Goal: Information Seeking & Learning: Check status

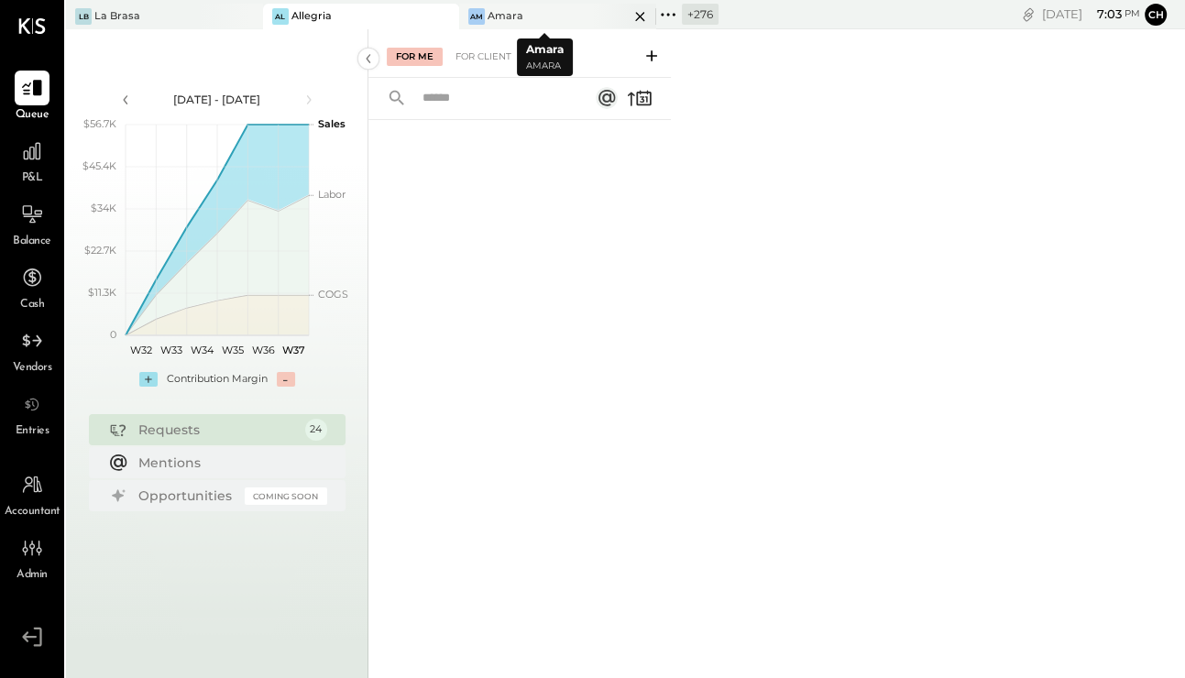
click at [629, 16] on icon at bounding box center [640, 16] width 23 height 22
click at [298, 13] on icon at bounding box center [297, 16] width 23 height 22
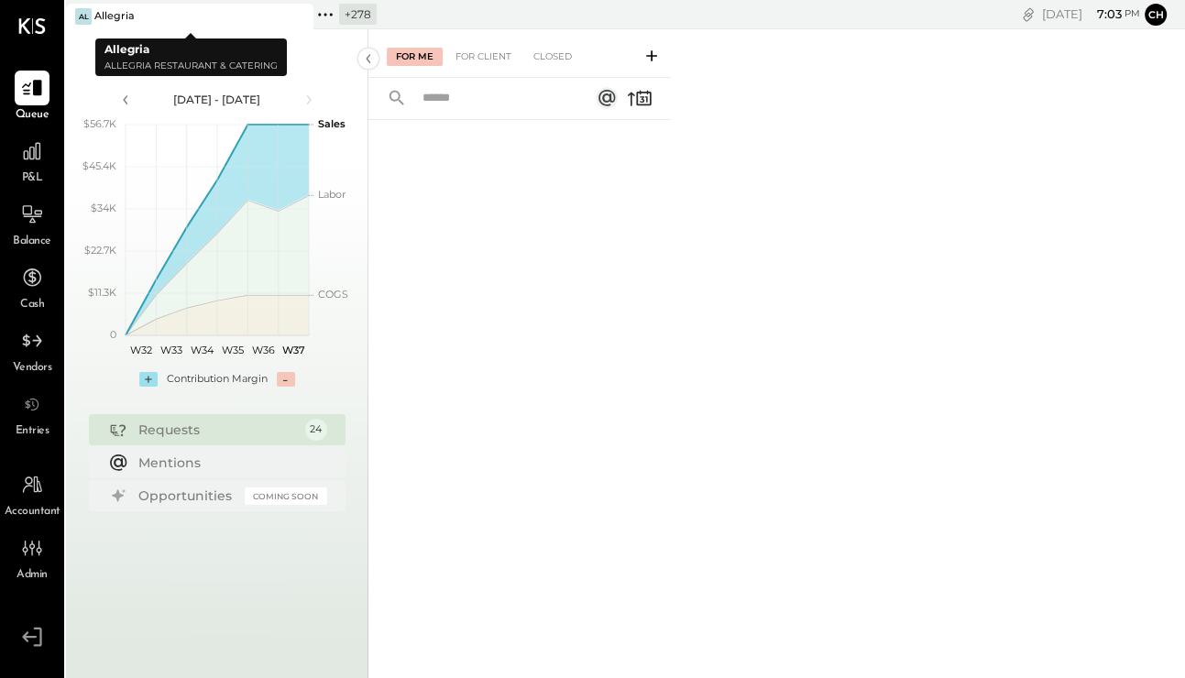
click at [324, 12] on icon at bounding box center [325, 15] width 24 height 24
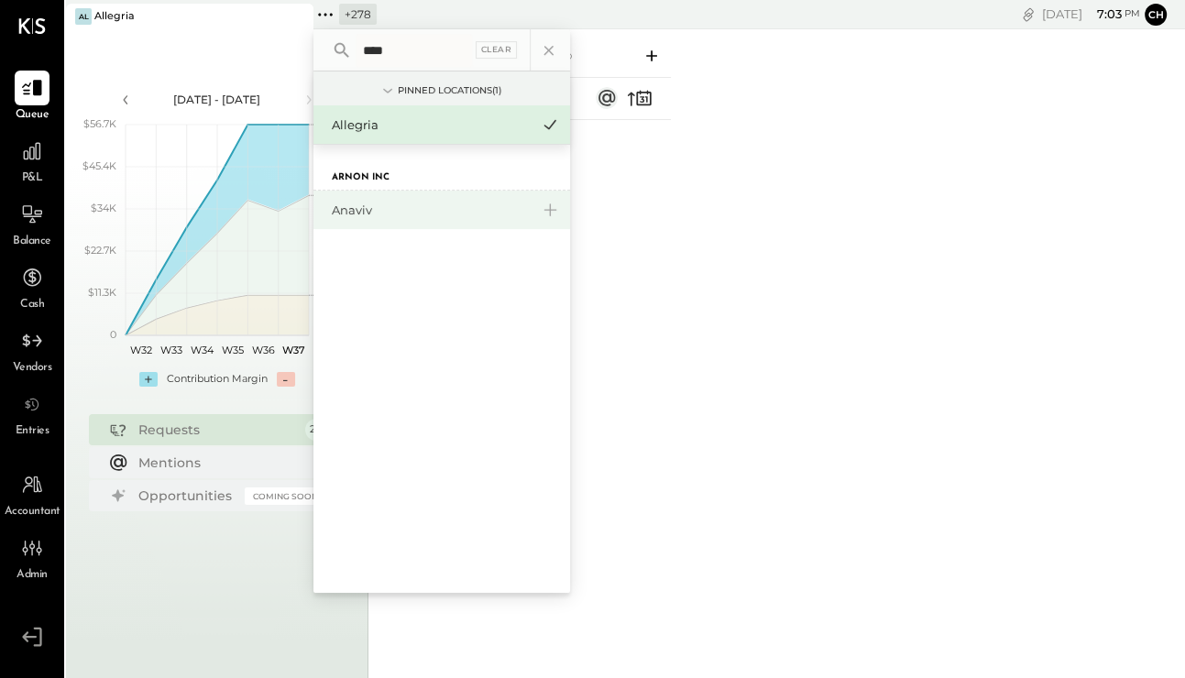
type input "****"
click at [369, 214] on div "Anaviv" at bounding box center [431, 210] width 198 height 17
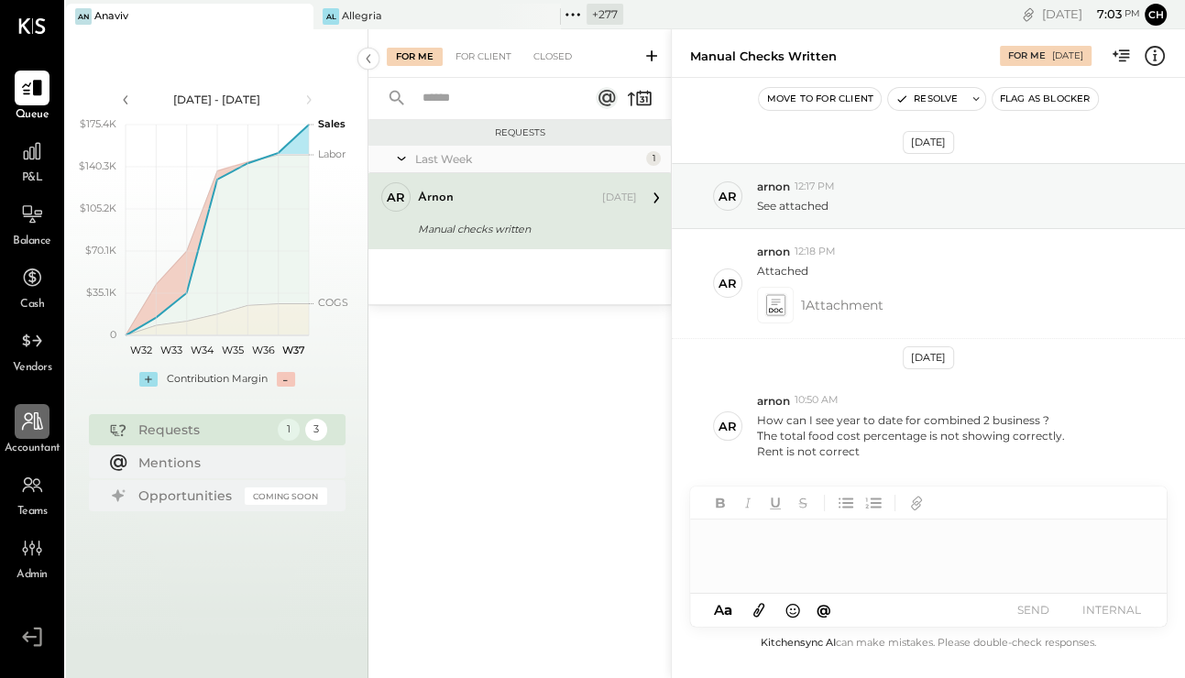
click at [43, 416] on icon at bounding box center [32, 422] width 24 height 24
select select "******"
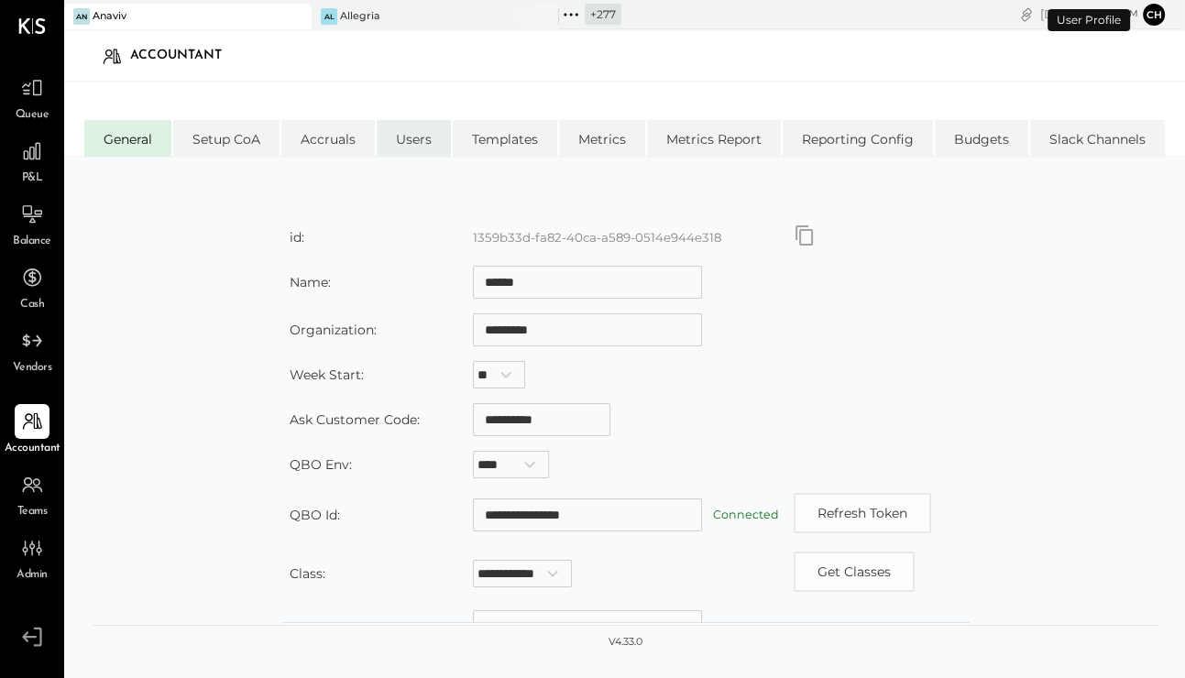
click at [426, 143] on li "Users" at bounding box center [414, 138] width 74 height 37
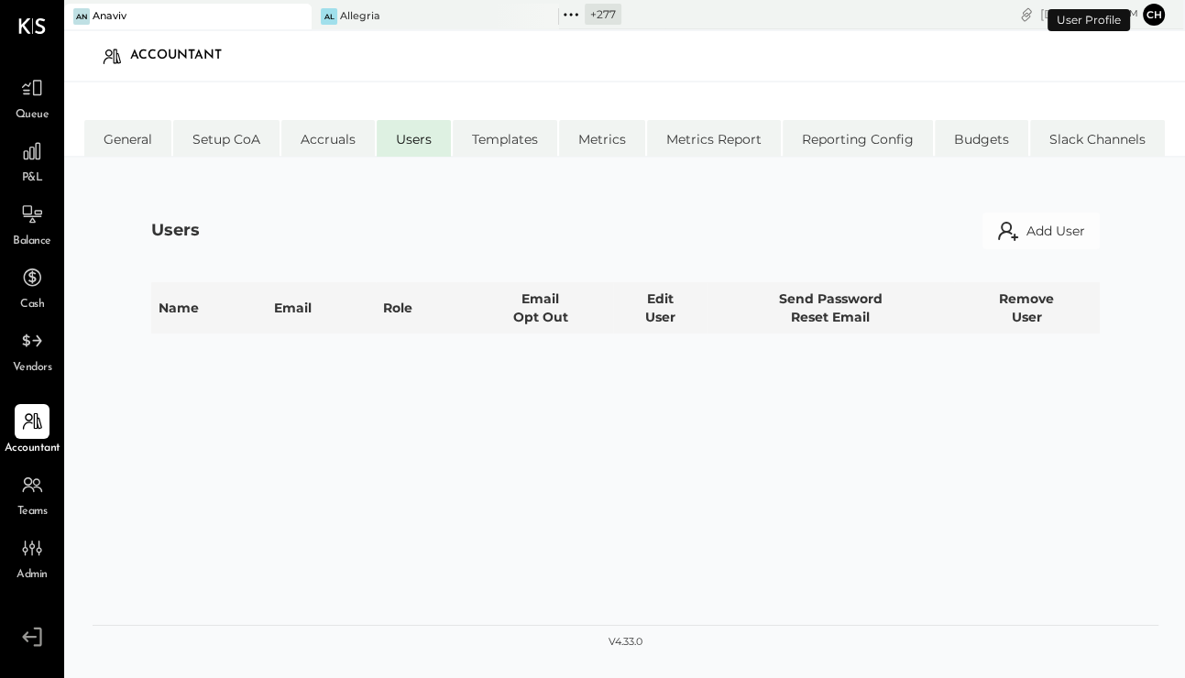
select select "**********"
select select "********"
select select "**********"
select select "*****"
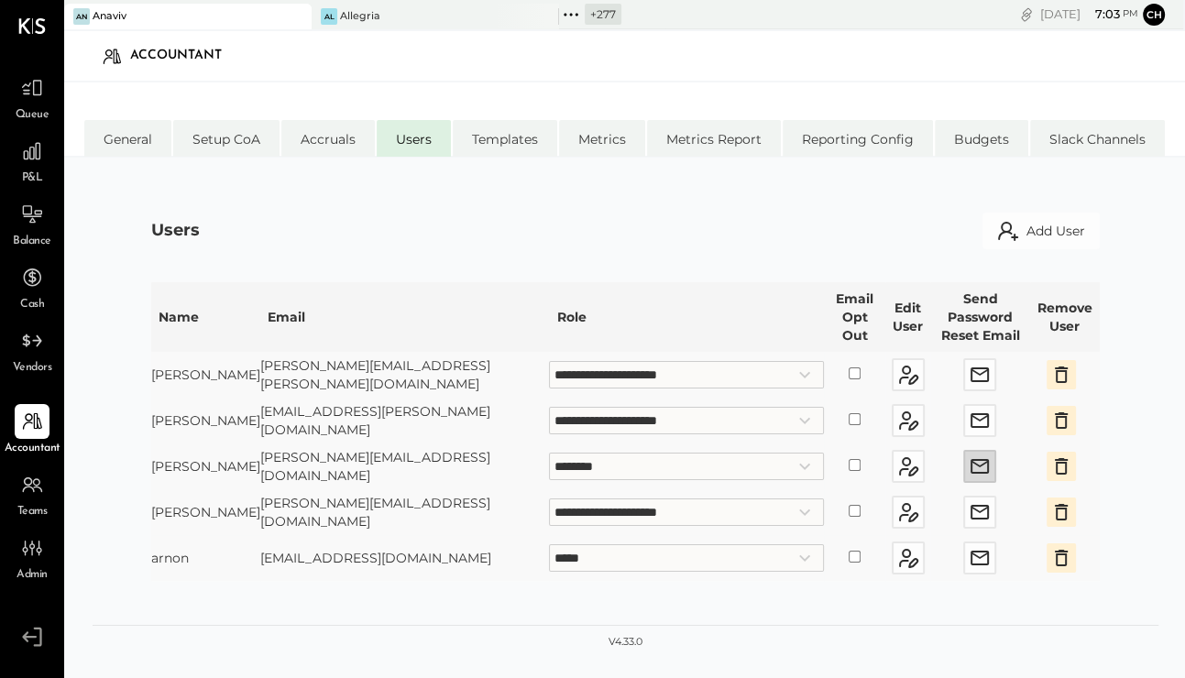
click at [968, 455] on icon "button" at bounding box center [979, 466] width 22 height 22
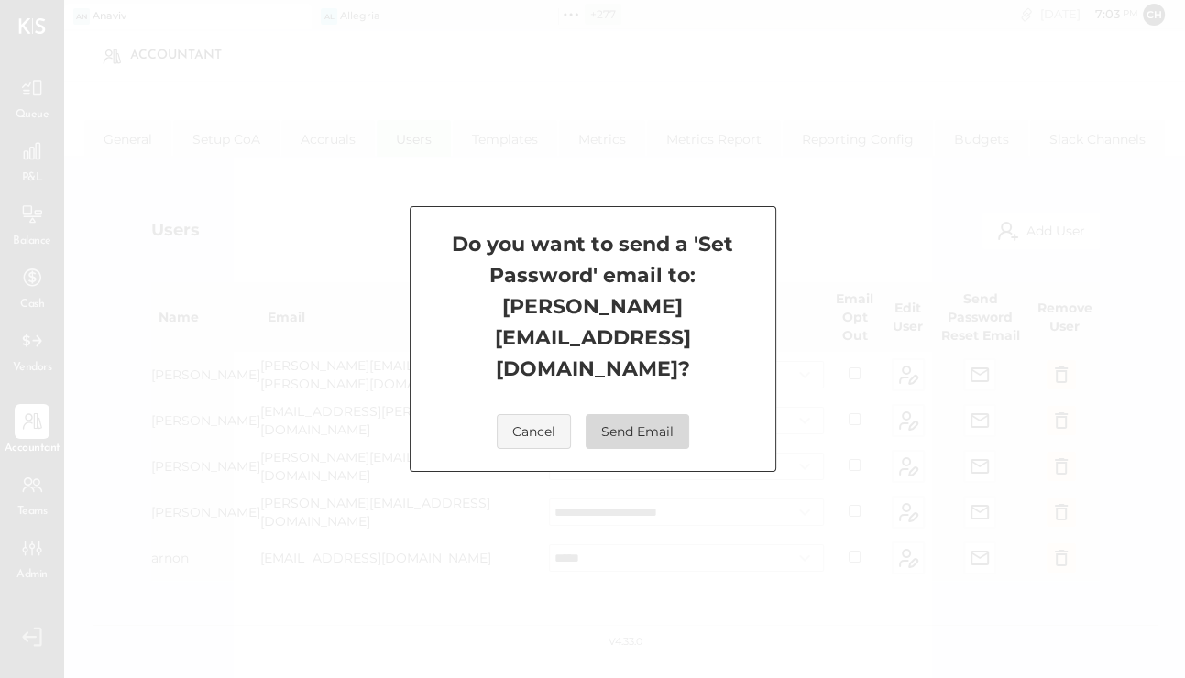
click at [656, 414] on button "Send Email" at bounding box center [637, 431] width 104 height 35
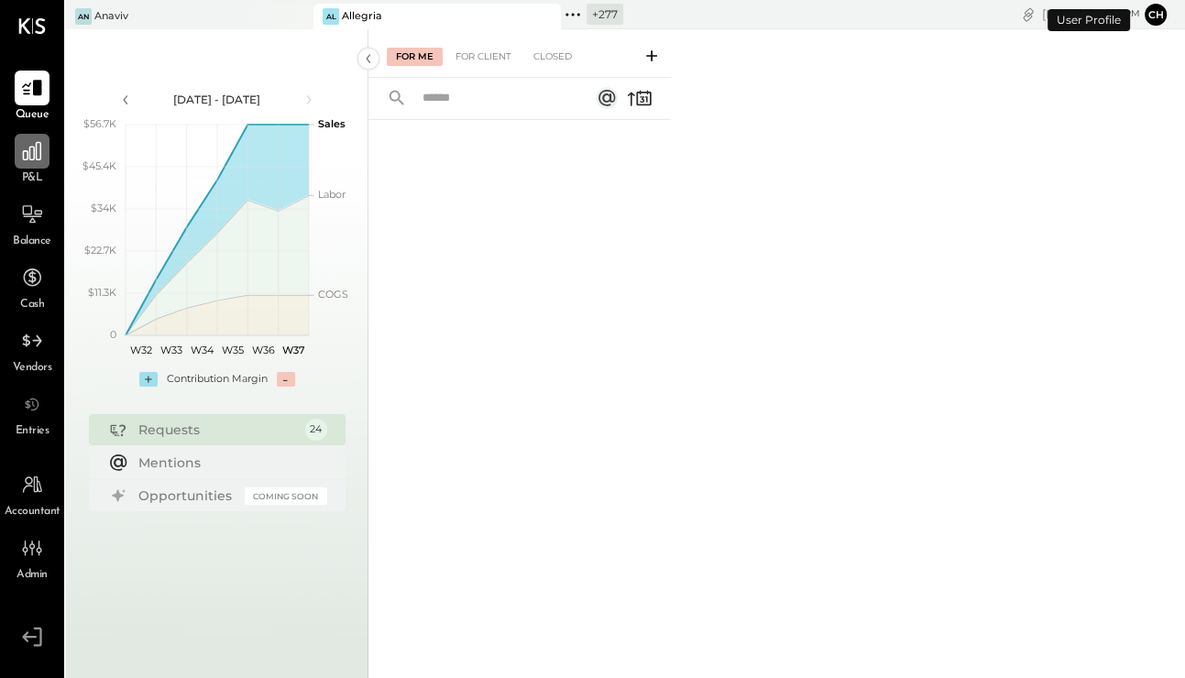
click at [27, 149] on icon at bounding box center [32, 151] width 24 height 24
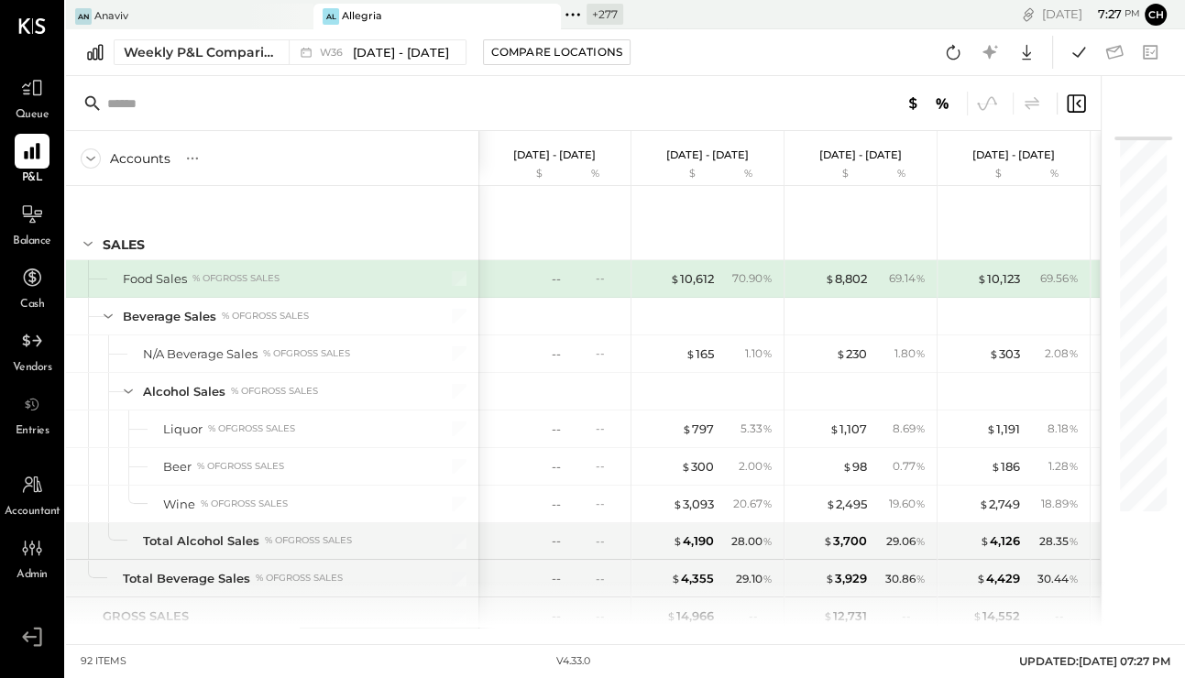
click at [573, 15] on icon at bounding box center [572, 14] width 3 height 3
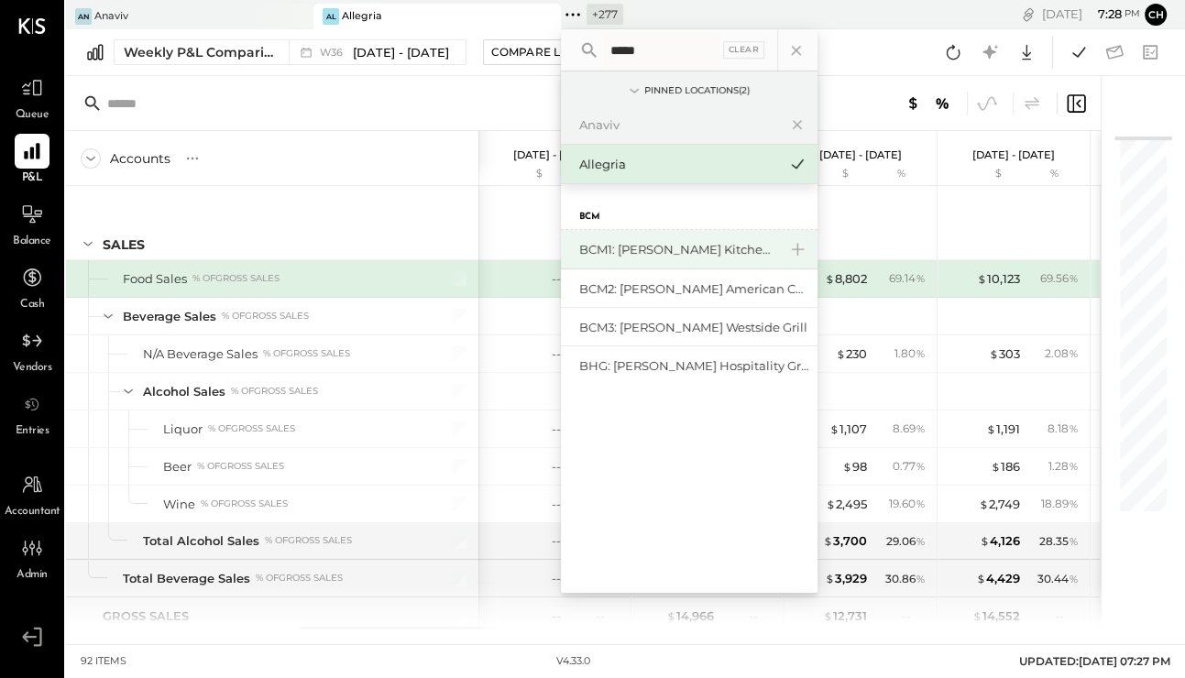
type input "*****"
click at [679, 251] on div "BCM1: [PERSON_NAME] Kitchen Bar Market" at bounding box center [678, 249] width 198 height 17
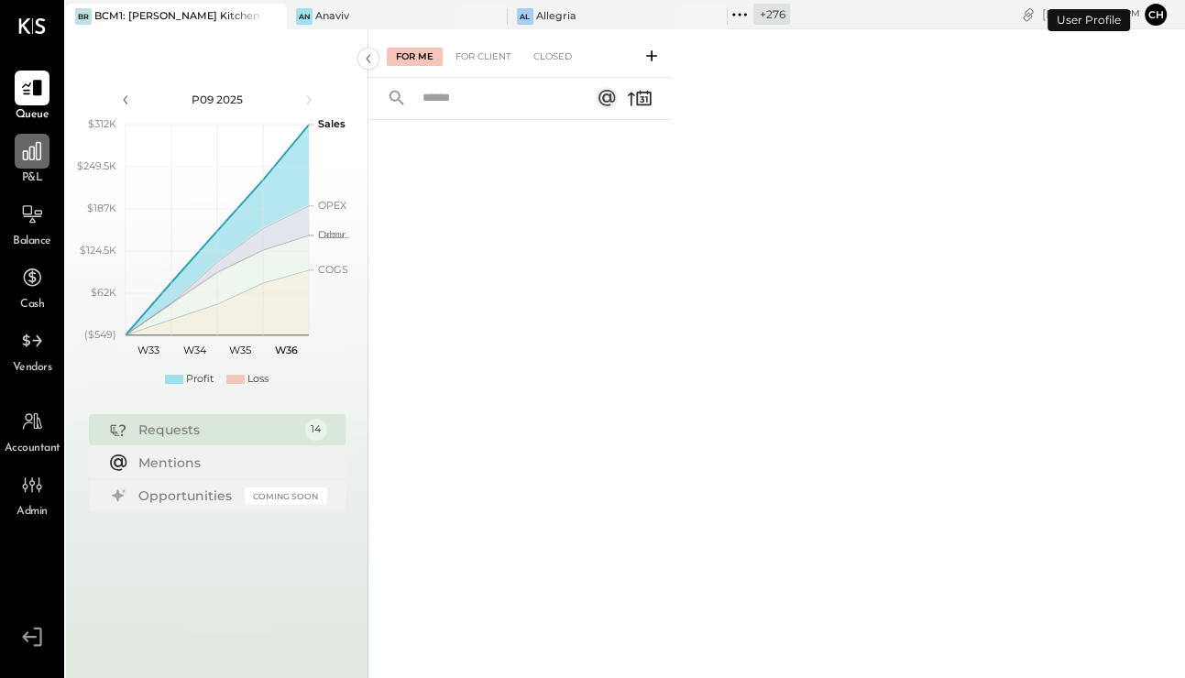
click at [29, 158] on icon at bounding box center [32, 151] width 24 height 24
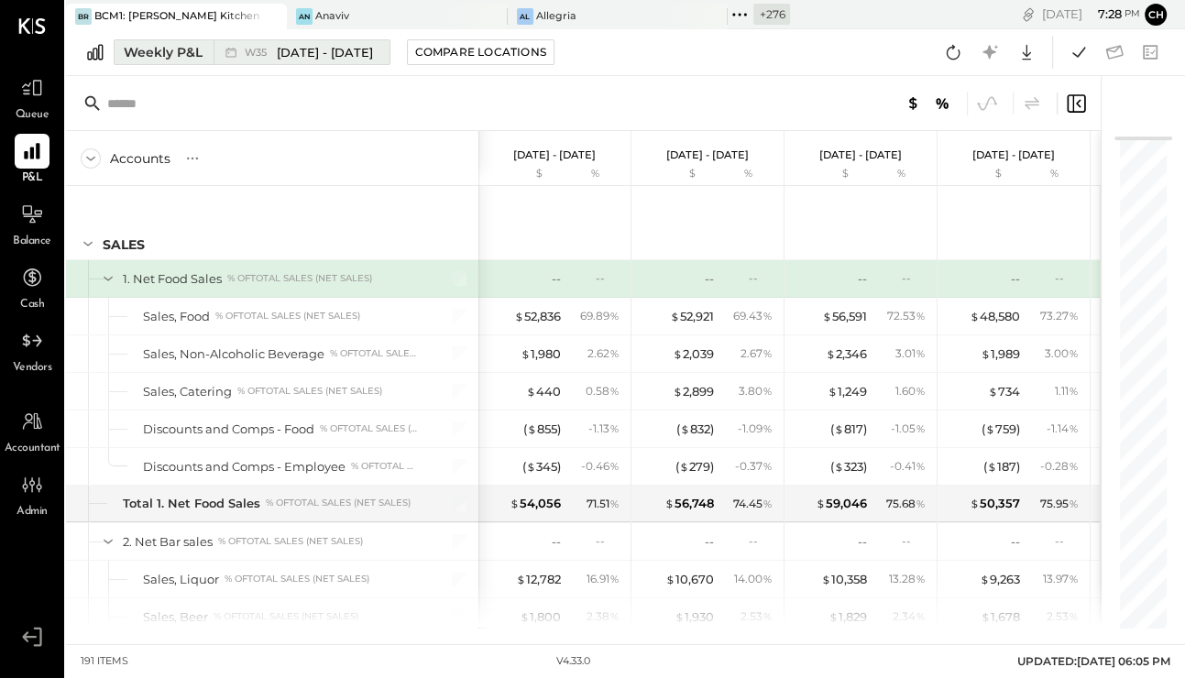
click at [200, 51] on div "Weekly P&L" at bounding box center [163, 52] width 79 height 18
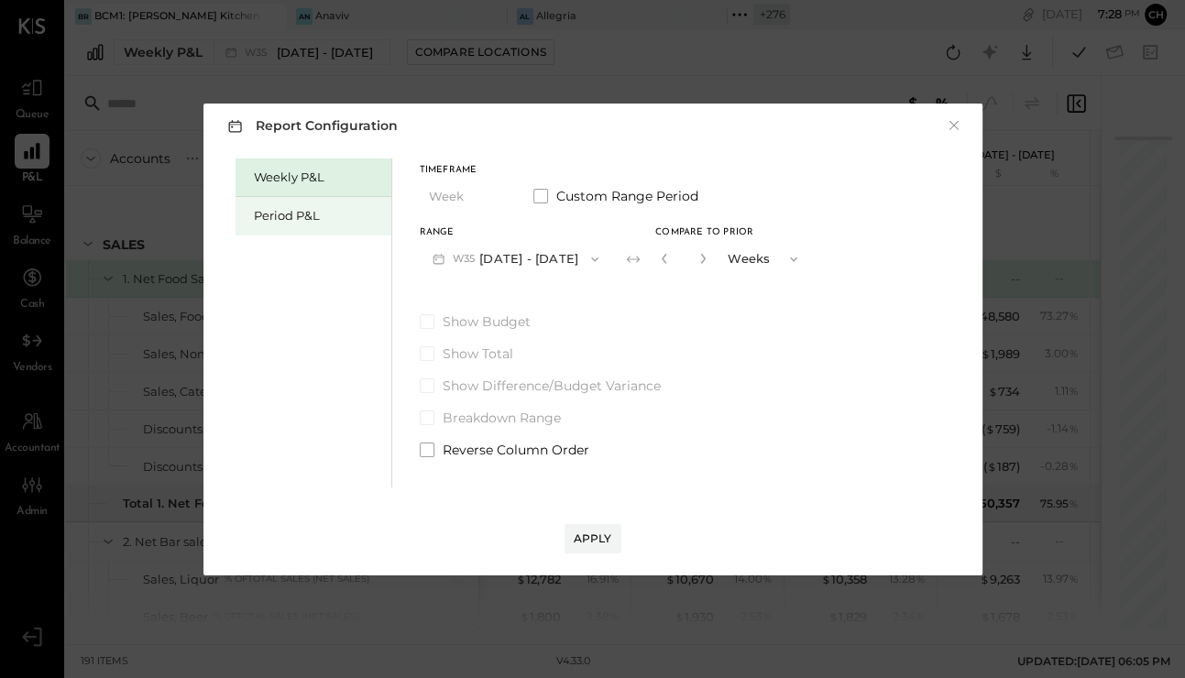
click at [324, 210] on div "Period P&L" at bounding box center [318, 215] width 128 height 17
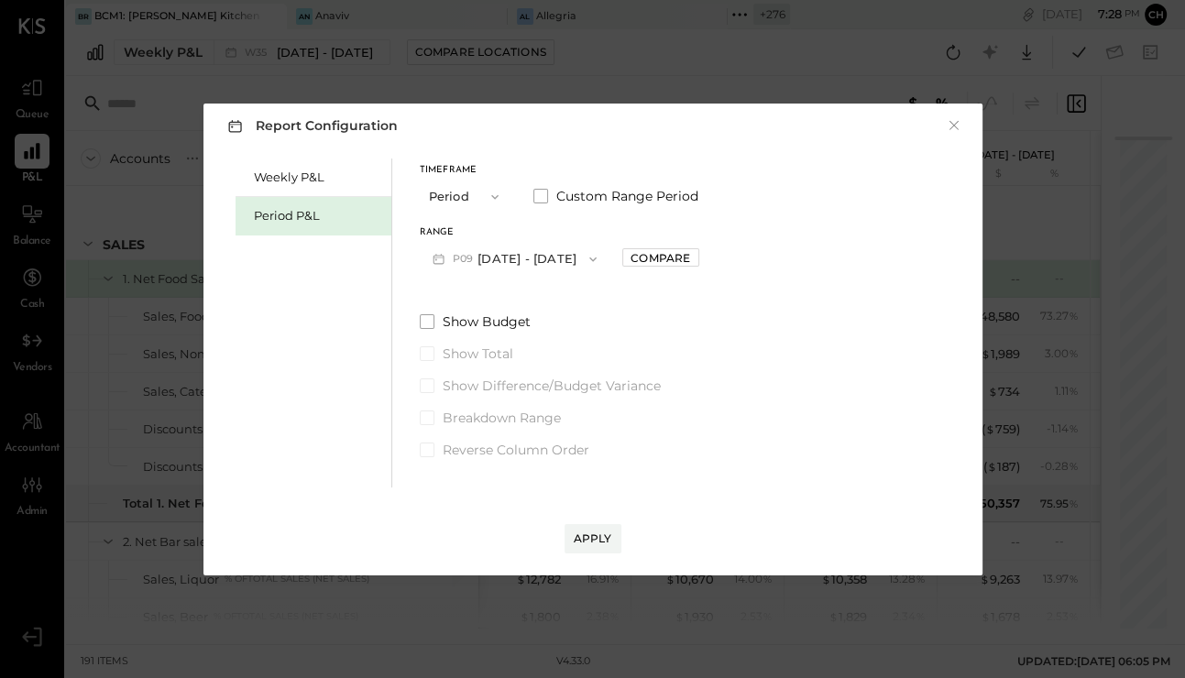
click at [500, 263] on button "P09 [DATE] - [DATE]" at bounding box center [515, 259] width 191 height 34
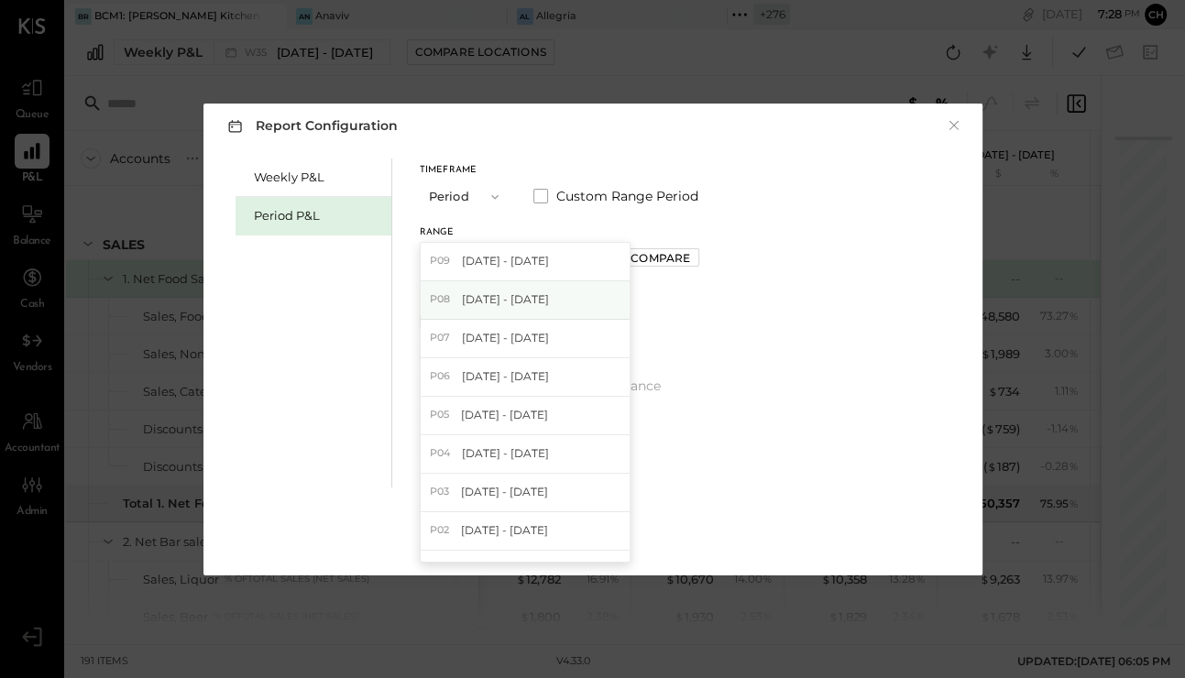
click at [521, 300] on span "[DATE] - [DATE]" at bounding box center [505, 299] width 87 height 16
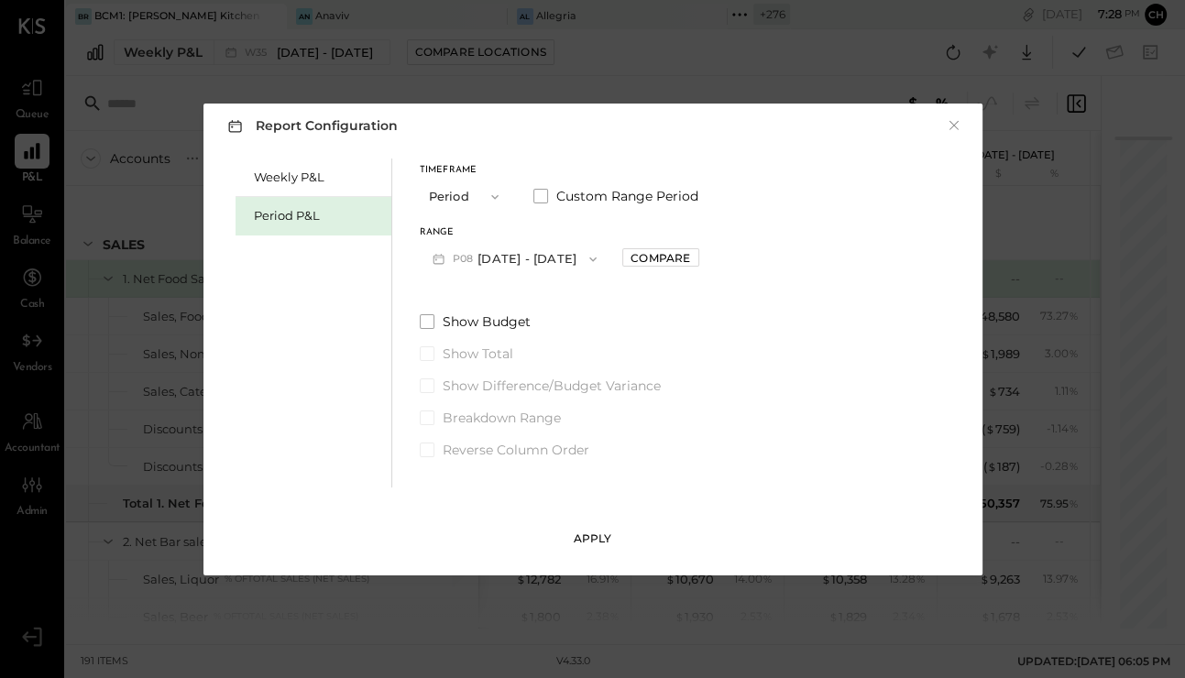
click at [591, 541] on div "Apply" at bounding box center [593, 538] width 38 height 16
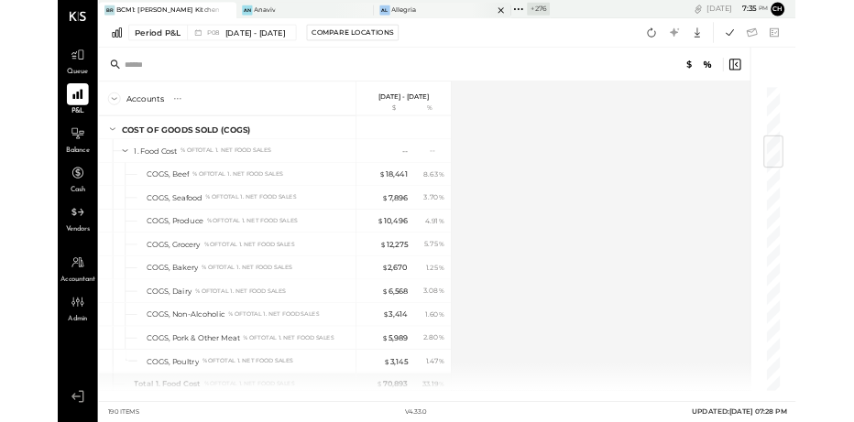
scroll to position [674, 0]
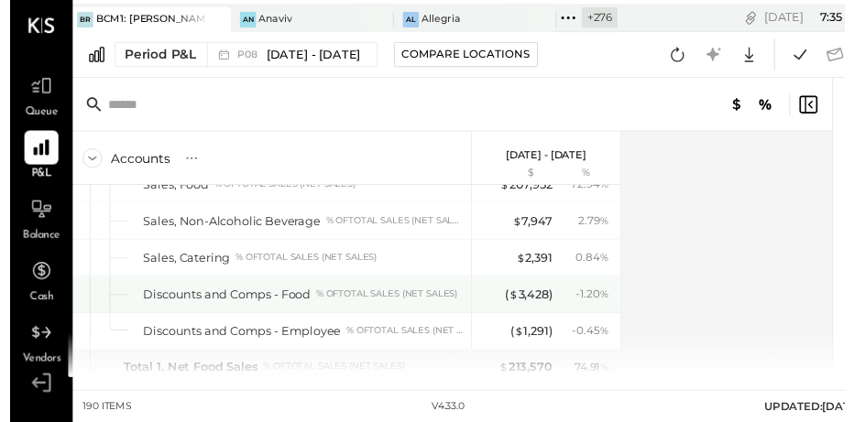
scroll to position [112, 0]
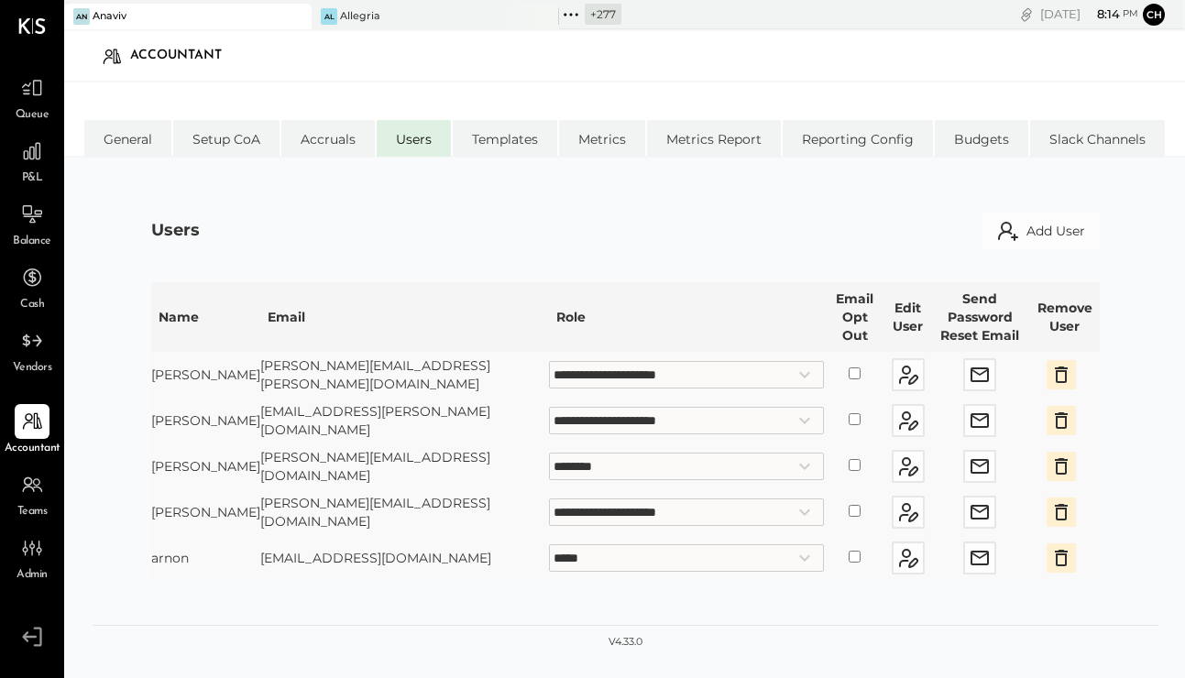
select select "**********"
select select "********"
select select "**********"
select select "*****"
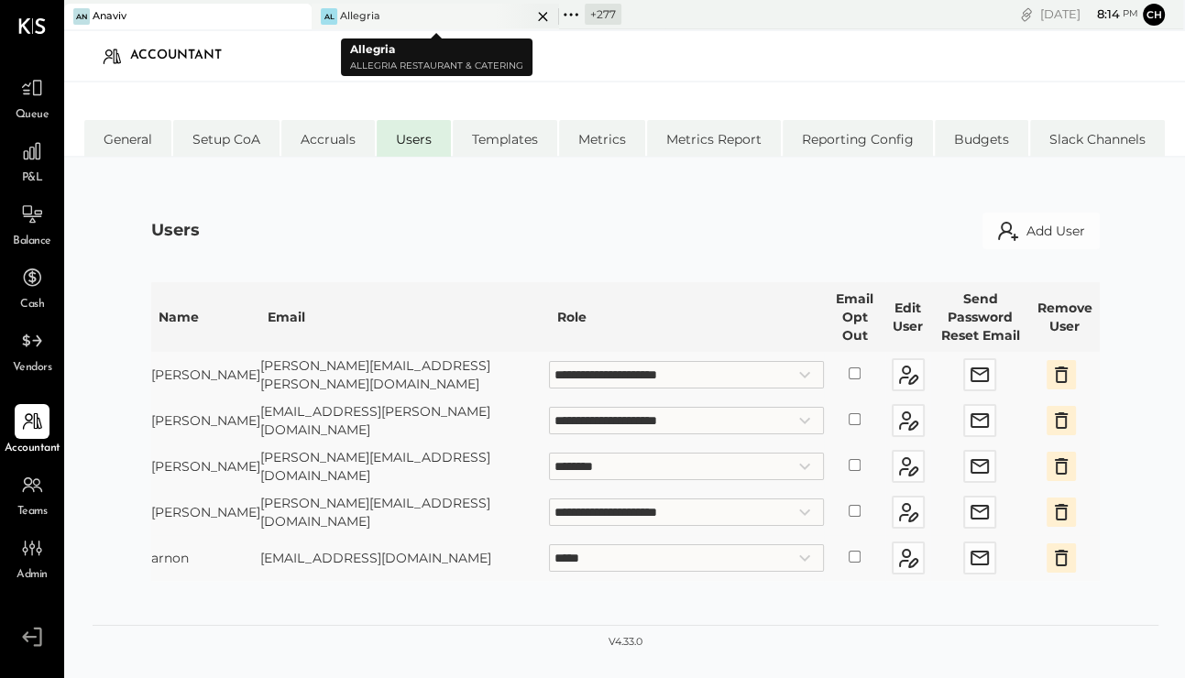
click at [541, 16] on icon at bounding box center [542, 16] width 23 height 22
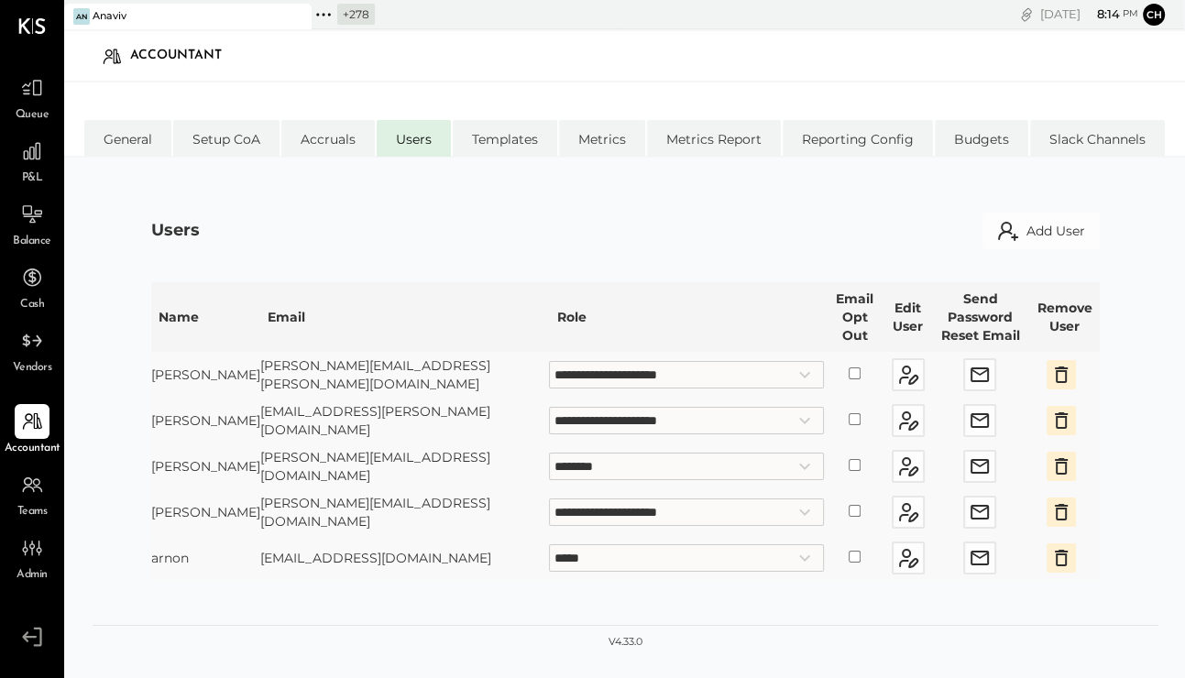
click at [302, 15] on icon at bounding box center [295, 16] width 23 height 22
click at [79, 13] on icon at bounding box center [76, 15] width 24 height 24
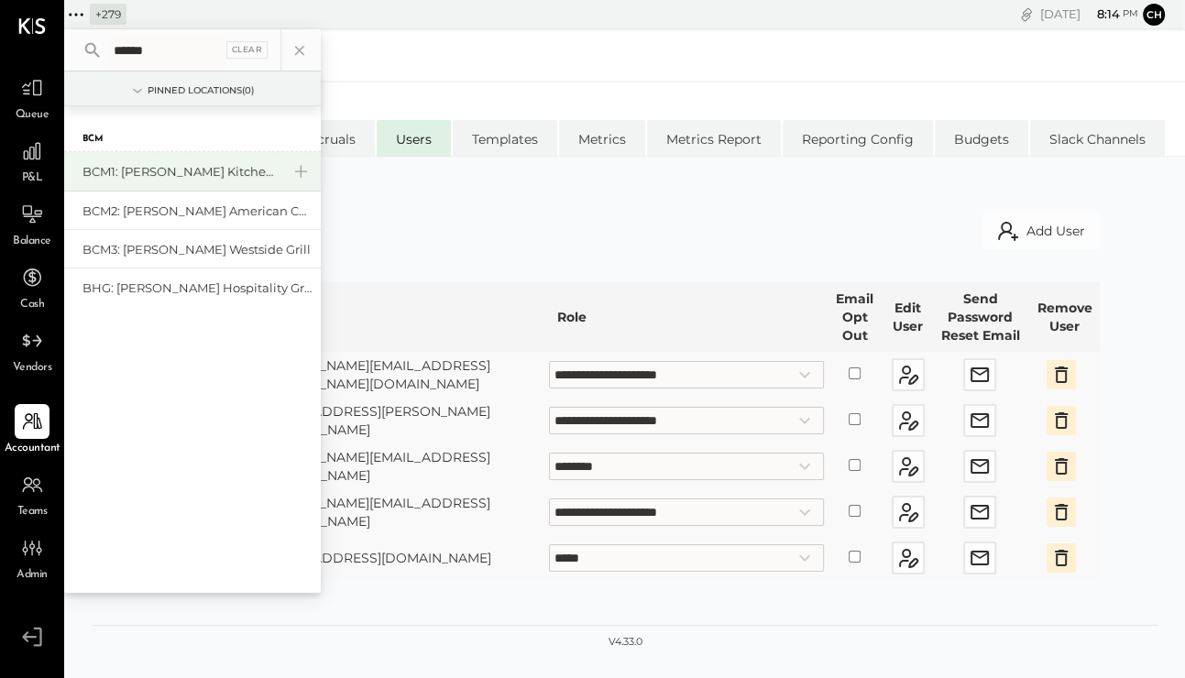
type input "******"
click at [213, 164] on div "BCM1: [PERSON_NAME] Kitchen Bar Market" at bounding box center [181, 171] width 198 height 17
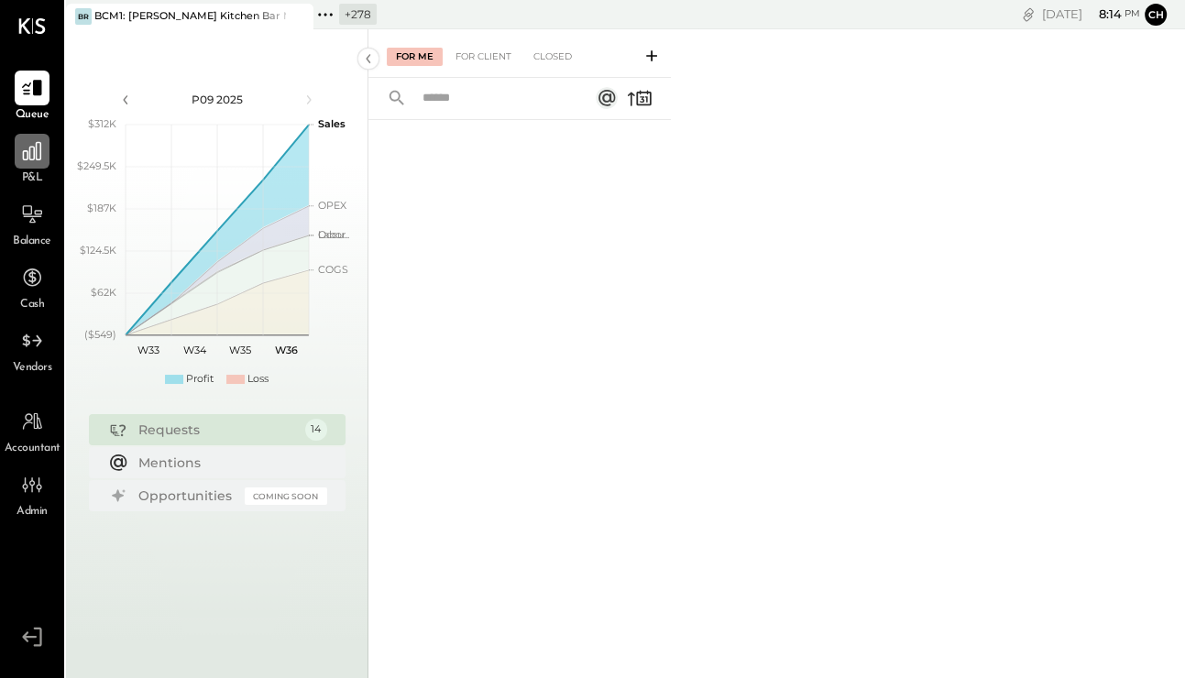
click at [34, 159] on icon at bounding box center [32, 151] width 24 height 24
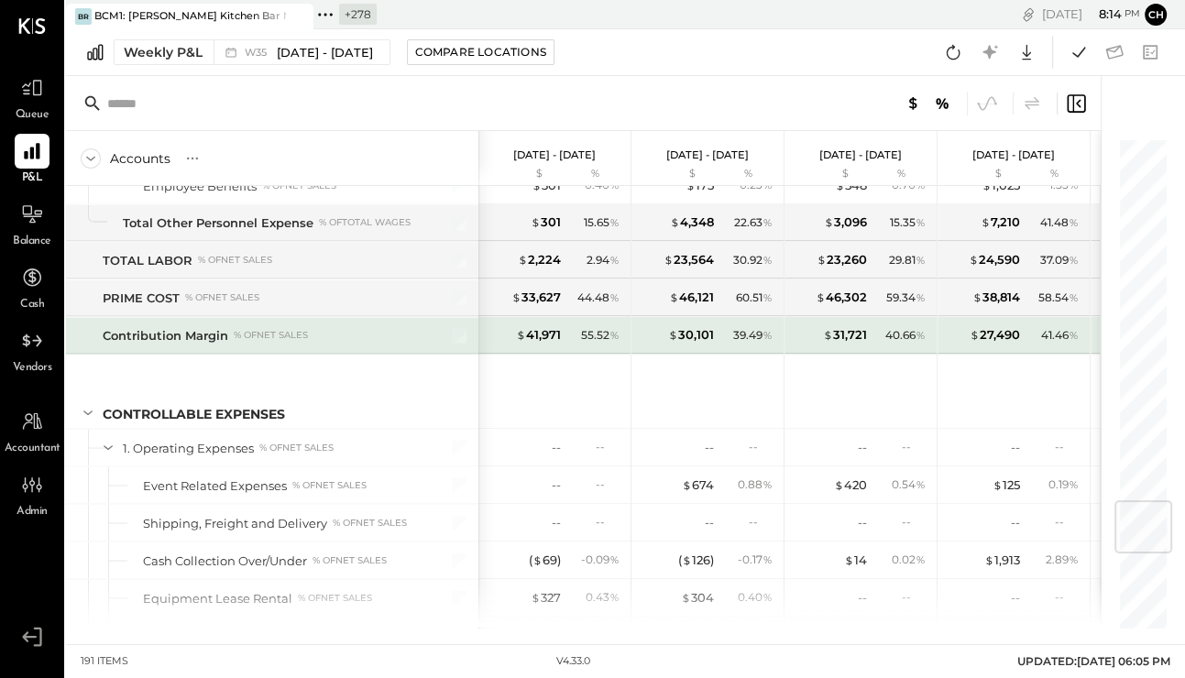
scroll to position [3214, 0]
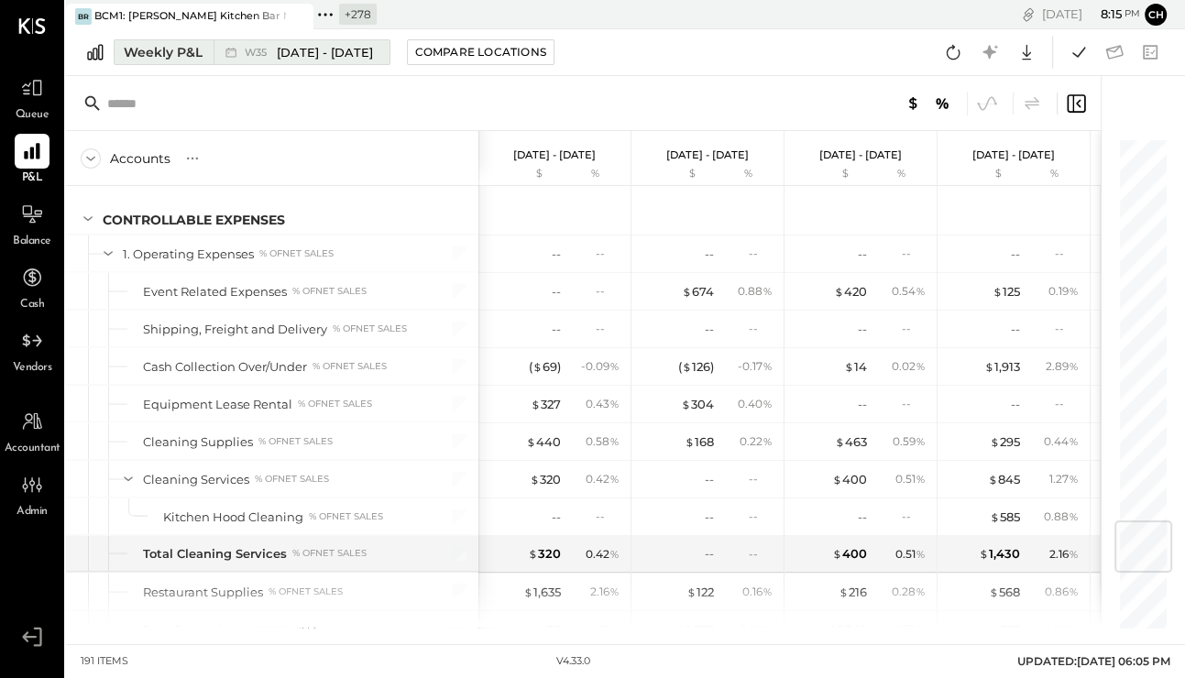
click at [268, 50] on span "W35" at bounding box center [258, 53] width 27 height 10
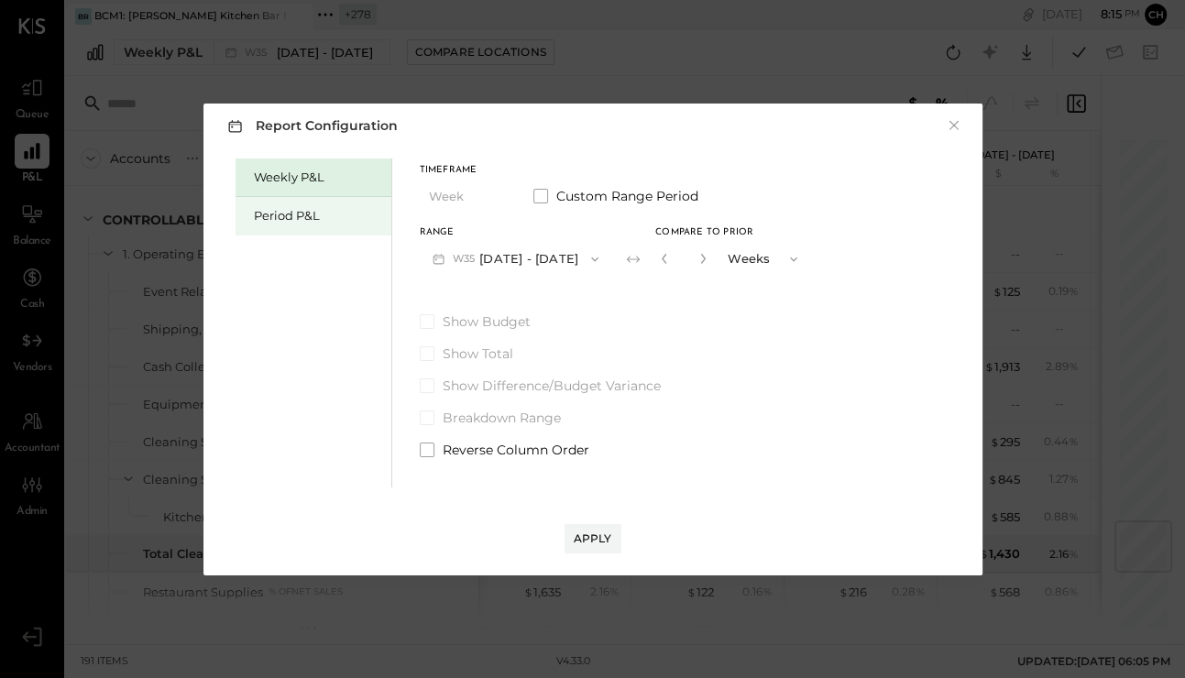
click at [332, 211] on div "Period P&L" at bounding box center [318, 215] width 128 height 17
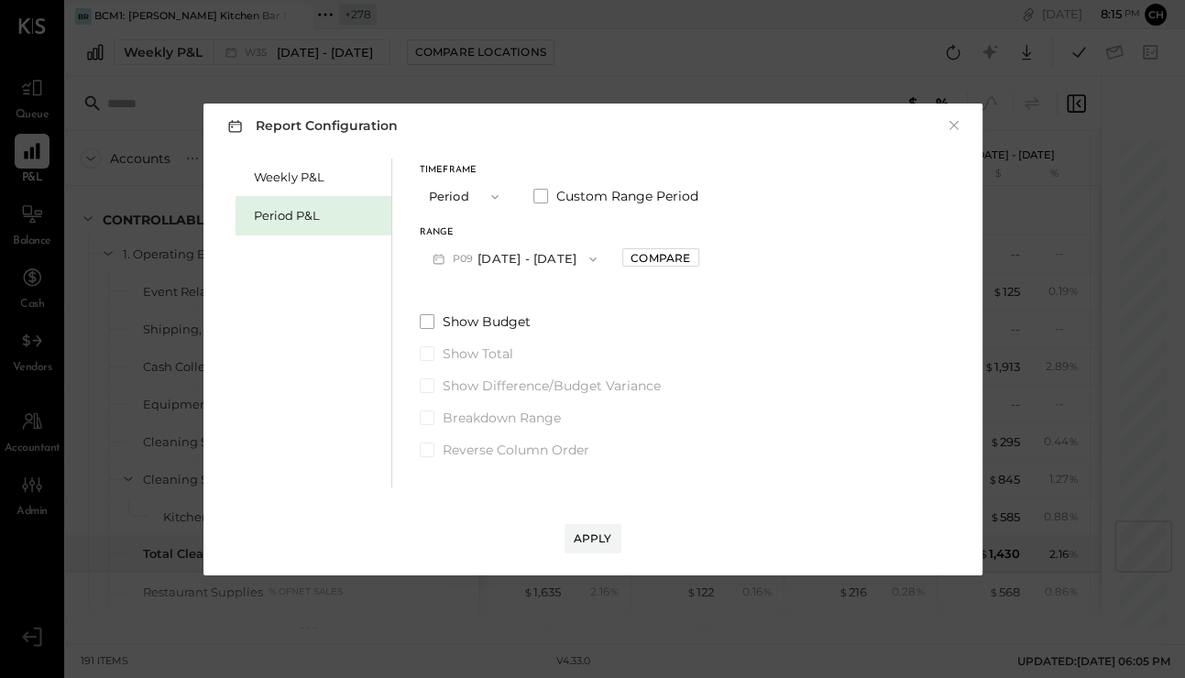
click at [584, 254] on button "P09 [DATE] - [DATE]" at bounding box center [515, 259] width 191 height 34
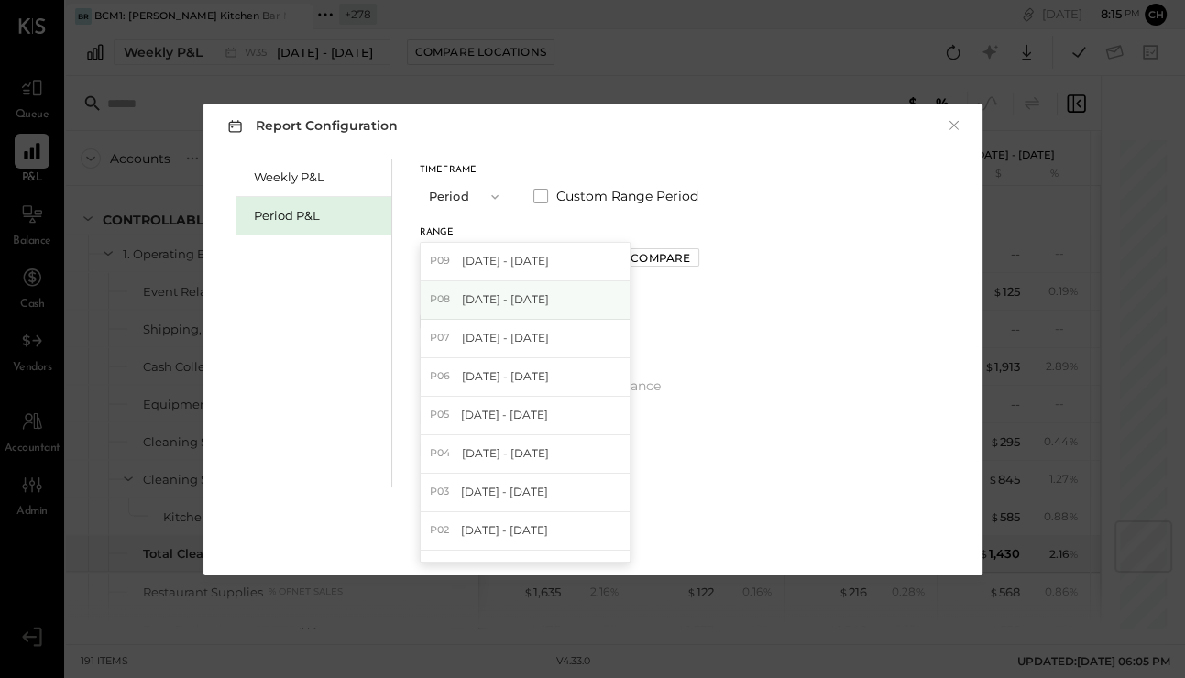
click at [549, 303] on span "[DATE] - [DATE]" at bounding box center [505, 299] width 87 height 16
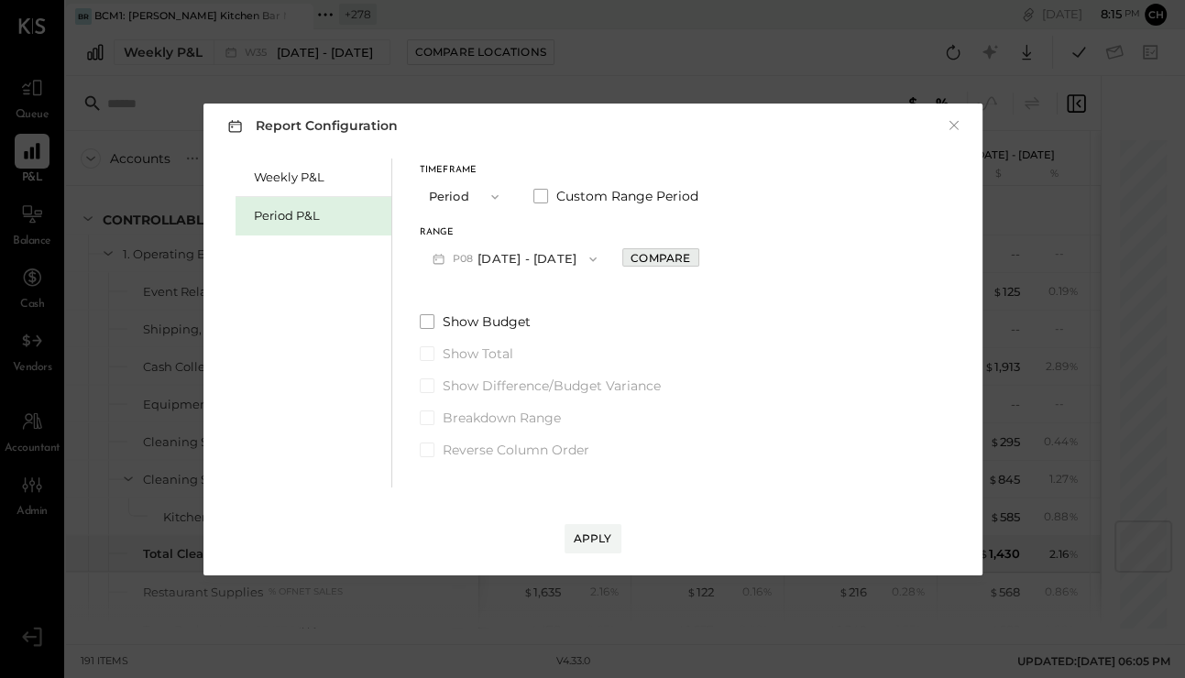
click at [683, 259] on div "Compare" at bounding box center [660, 258] width 60 height 16
click at [706, 261] on icon "button" at bounding box center [700, 258] width 11 height 11
click at [704, 261] on icon "button" at bounding box center [701, 259] width 5 height 10
type input "*"
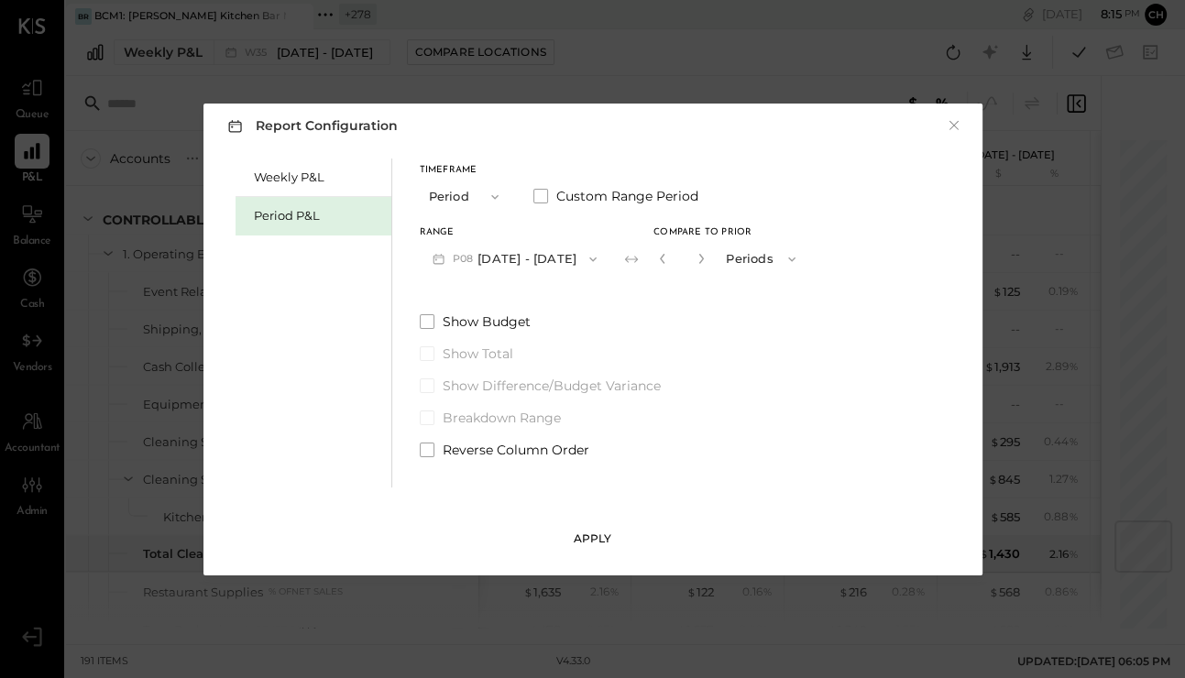
click at [596, 529] on button "Apply" at bounding box center [592, 538] width 57 height 29
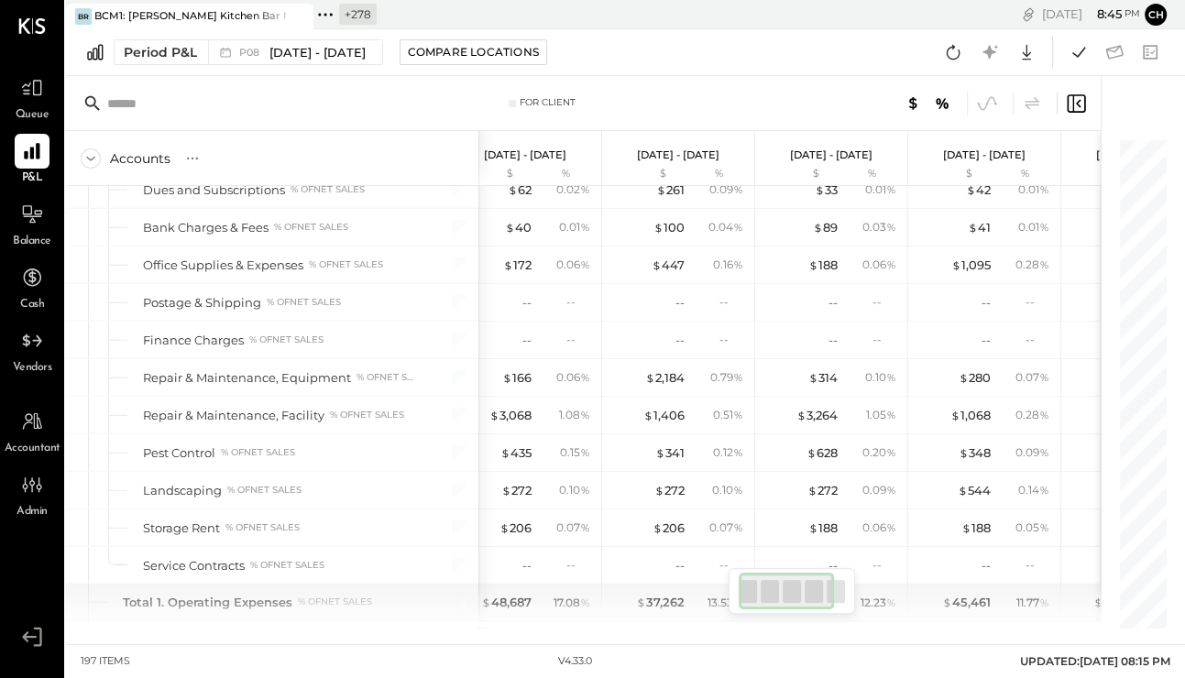
scroll to position [0, 141]
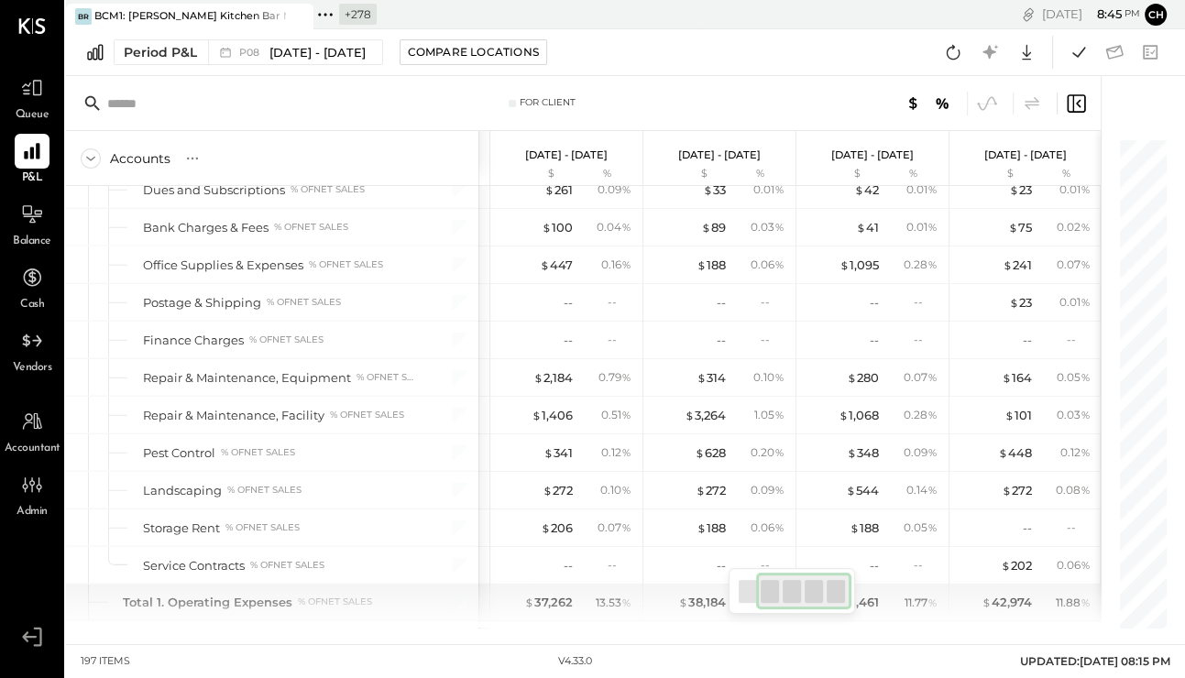
drag, startPoint x: 780, startPoint y: 599, endPoint x: 817, endPoint y: 598, distance: 37.6
click at [817, 598] on div at bounding box center [803, 591] width 95 height 37
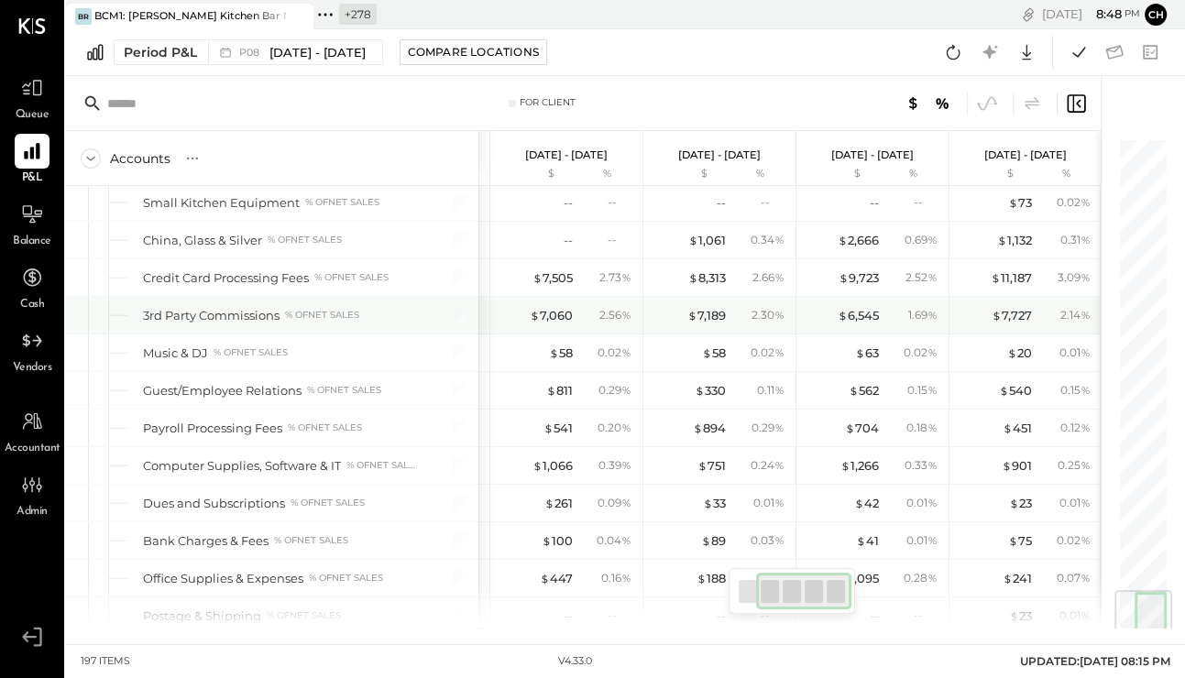
scroll to position [3719, 0]
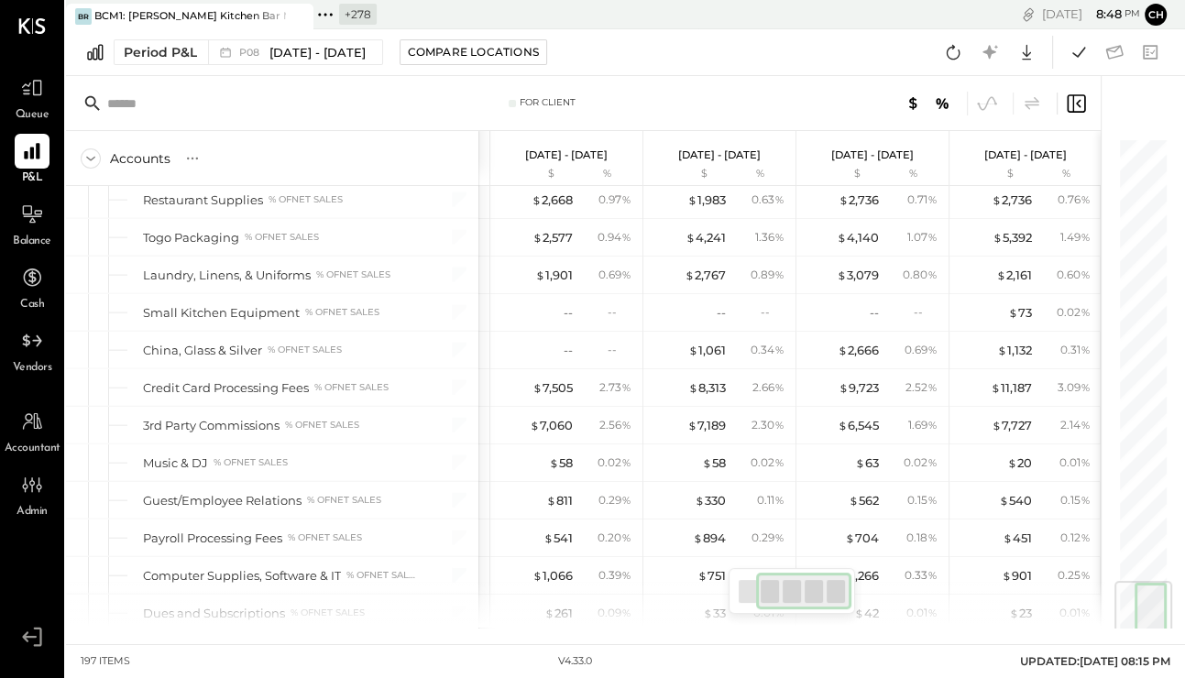
drag, startPoint x: 777, startPoint y: 585, endPoint x: 814, endPoint y: 584, distance: 37.6
click at [815, 584] on div at bounding box center [803, 591] width 95 height 37
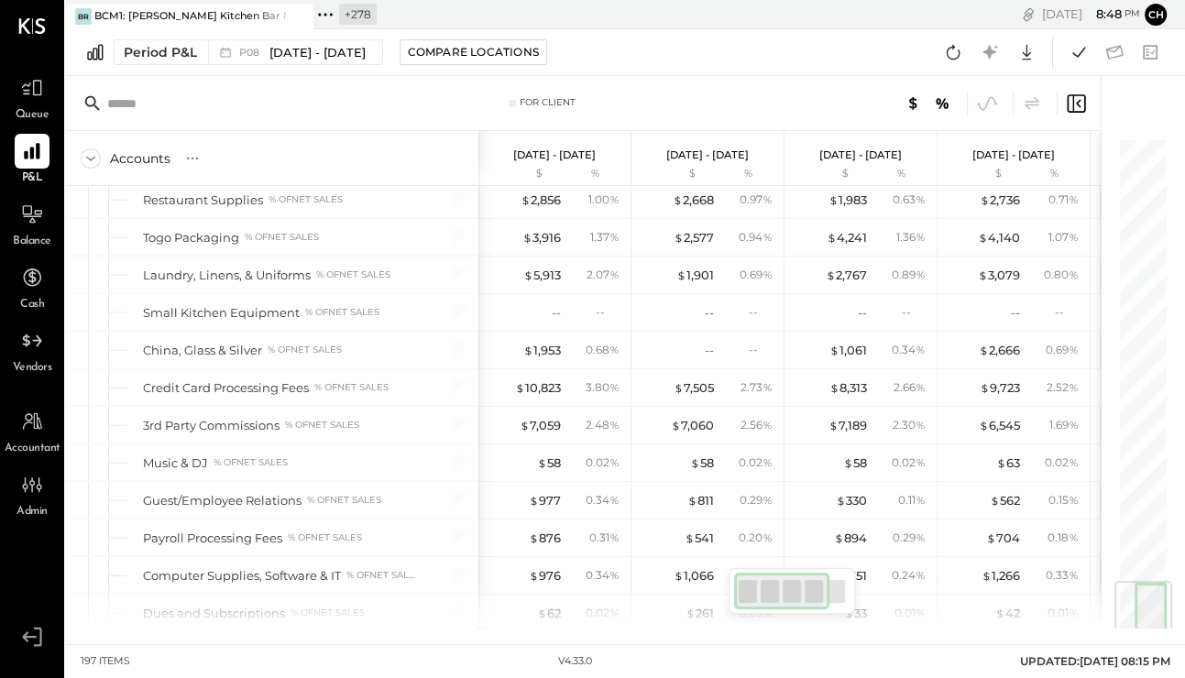
drag, startPoint x: 813, startPoint y: 585, endPoint x: 732, endPoint y: 586, distance: 80.6
click at [732, 586] on div at bounding box center [791, 591] width 126 height 46
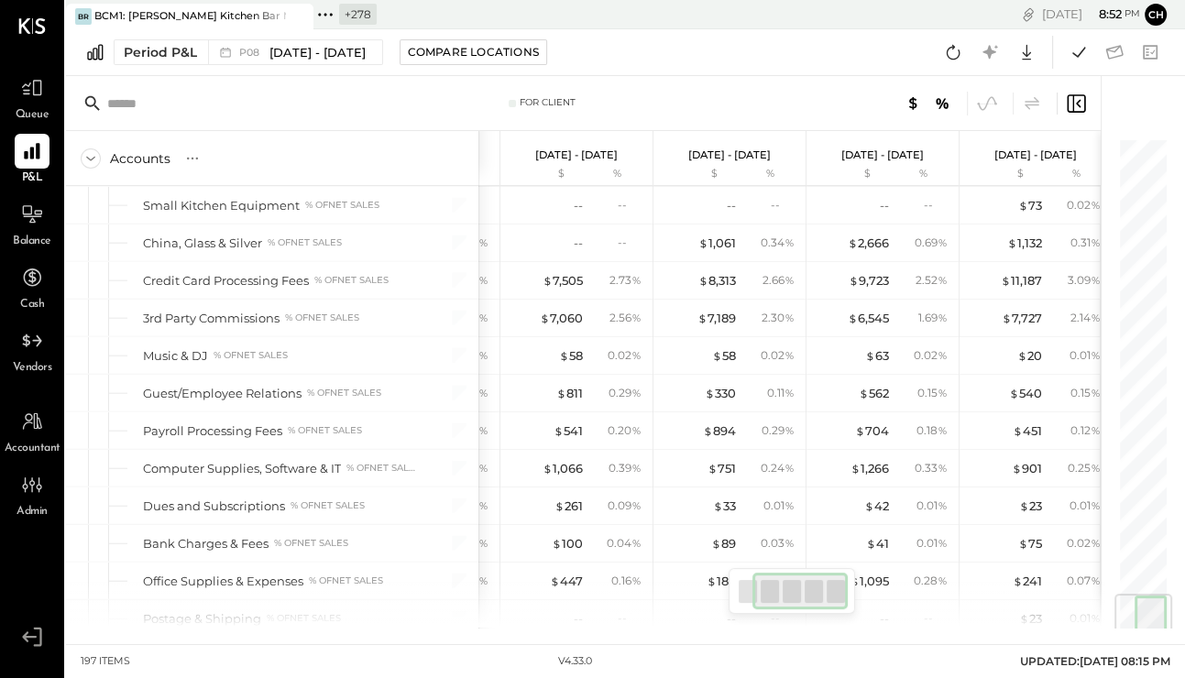
scroll to position [0, 141]
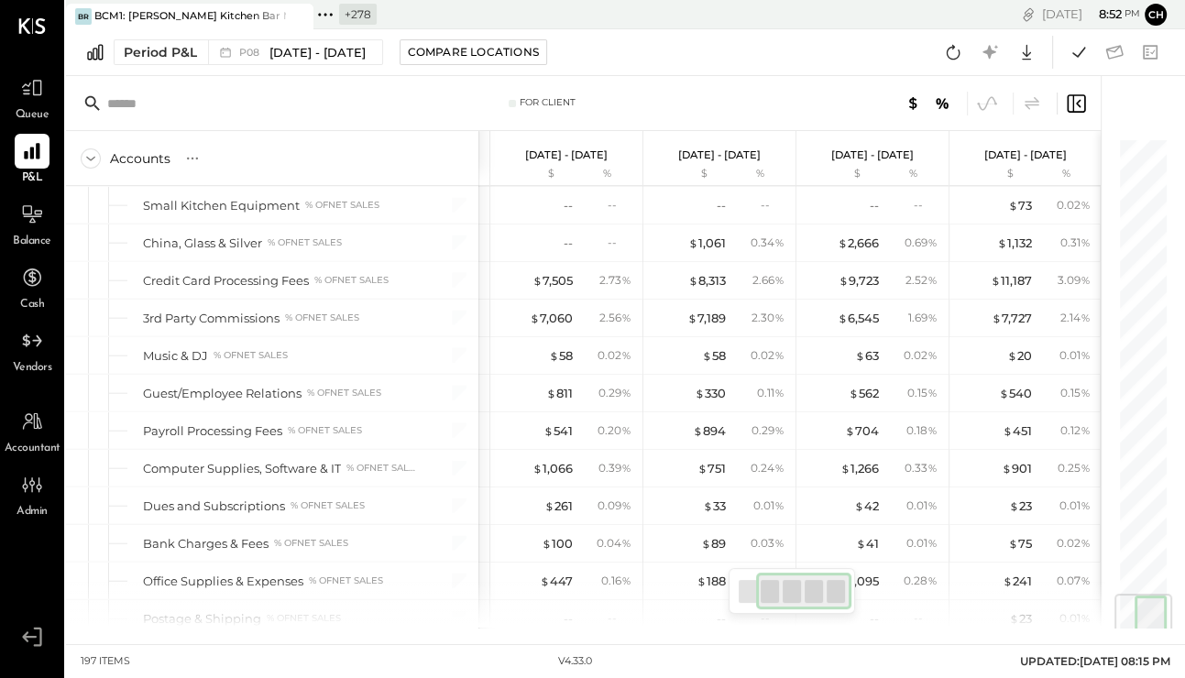
drag, startPoint x: 781, startPoint y: 590, endPoint x: 803, endPoint y: 592, distance: 23.0
click at [803, 592] on div at bounding box center [803, 591] width 95 height 37
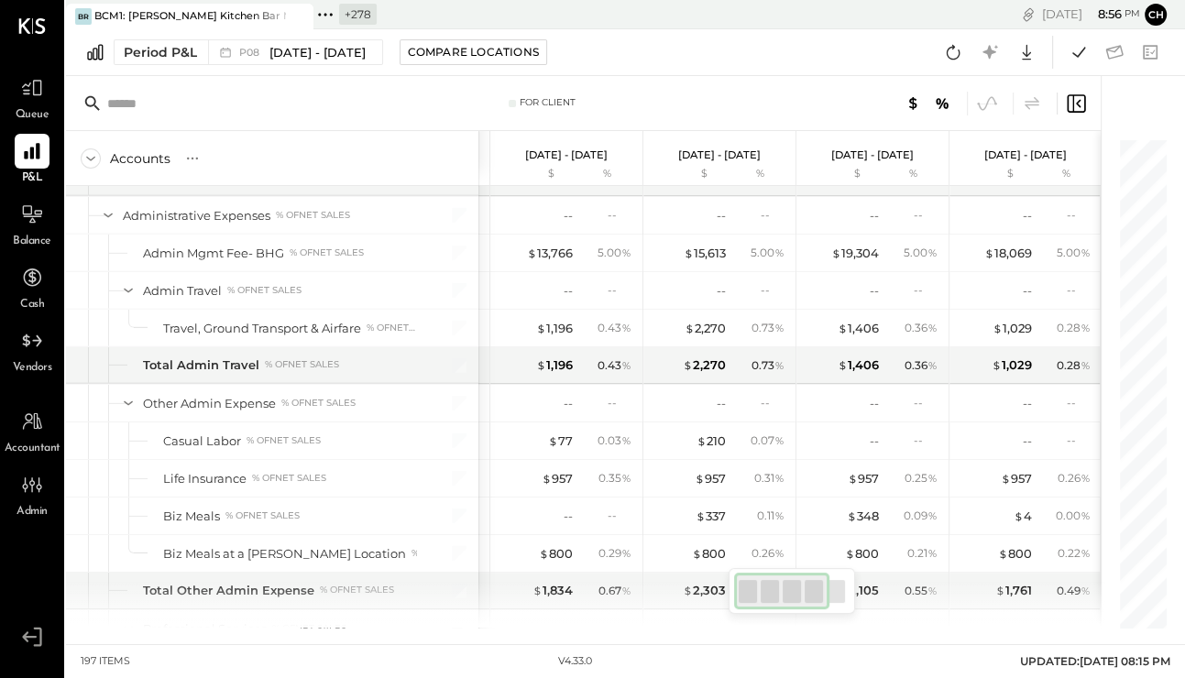
scroll to position [0, 0]
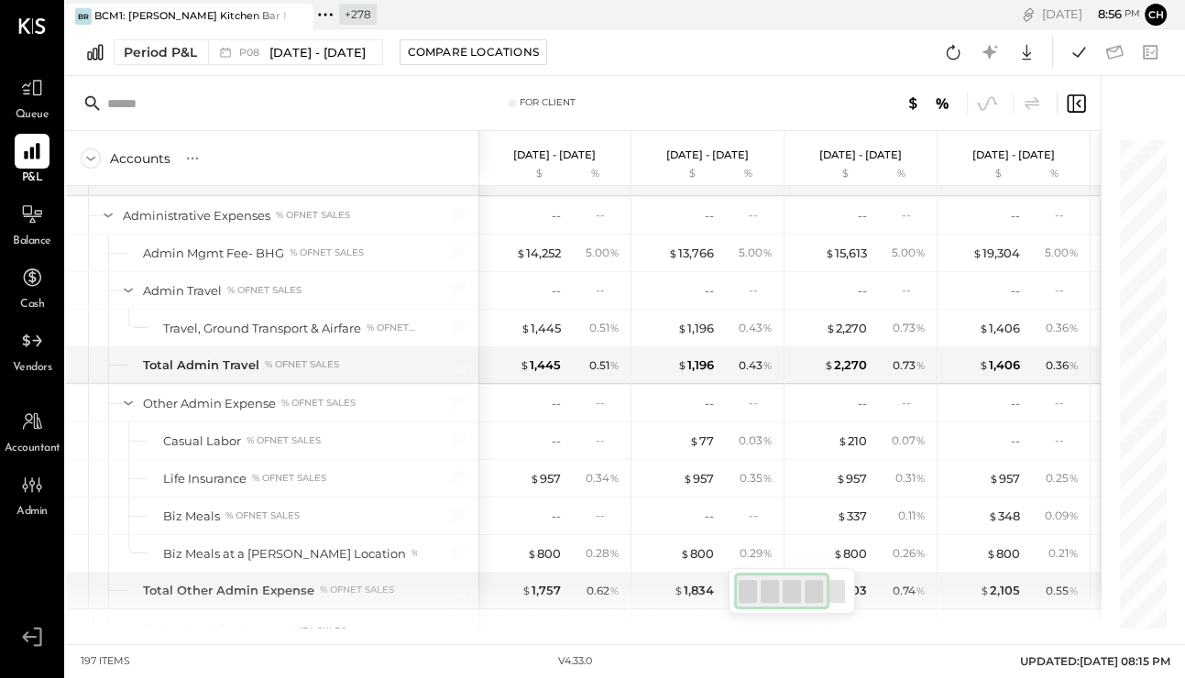
drag, startPoint x: 799, startPoint y: 596, endPoint x: 716, endPoint y: 587, distance: 83.9
click at [716, 591] on div "For Client Accounts S % GL Jul 17 - Aug 13, 2025 $ % Jun 19 - Jul 16, 2025 $ % …" at bounding box center [583, 352] width 1034 height 552
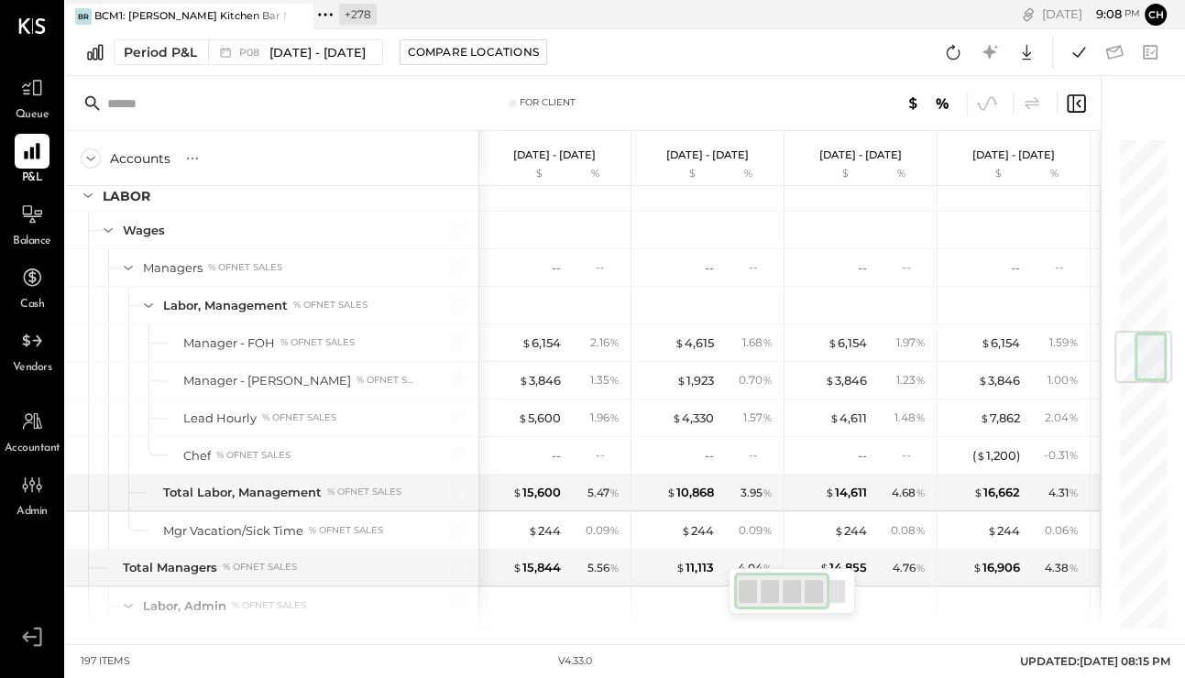
drag, startPoint x: 764, startPoint y: 585, endPoint x: 740, endPoint y: 585, distance: 23.8
click at [740, 585] on div at bounding box center [781, 591] width 95 height 37
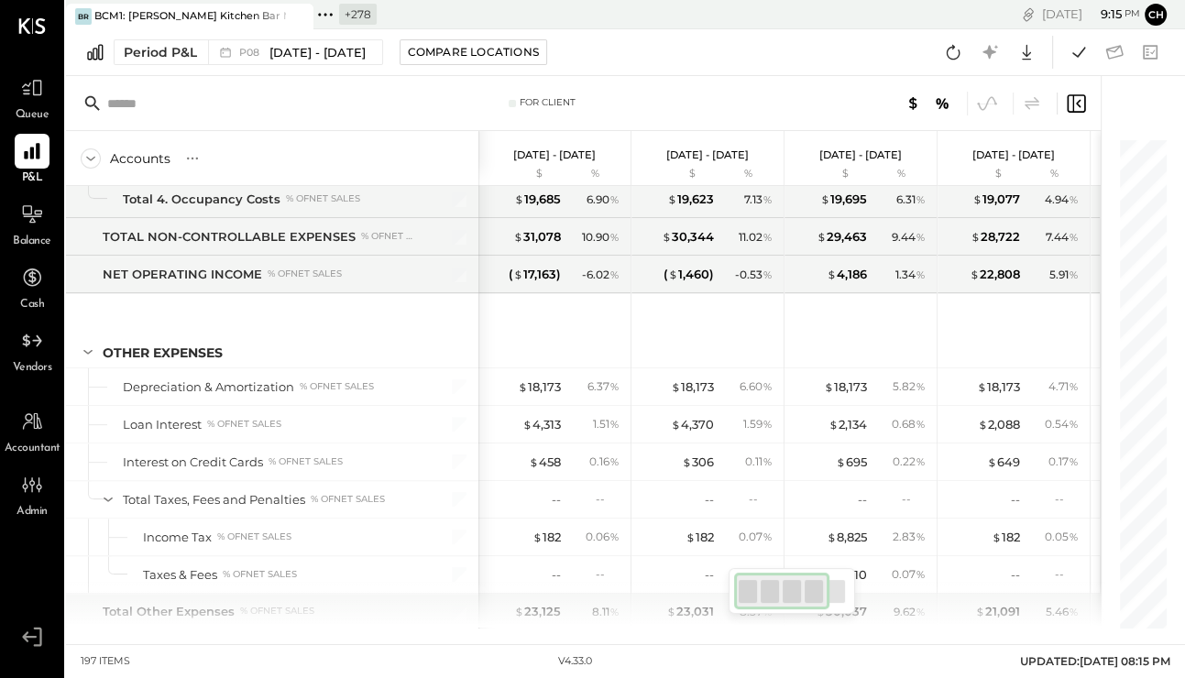
drag, startPoint x: 777, startPoint y: 589, endPoint x: 740, endPoint y: 582, distance: 37.4
click at [740, 582] on div at bounding box center [781, 591] width 95 height 37
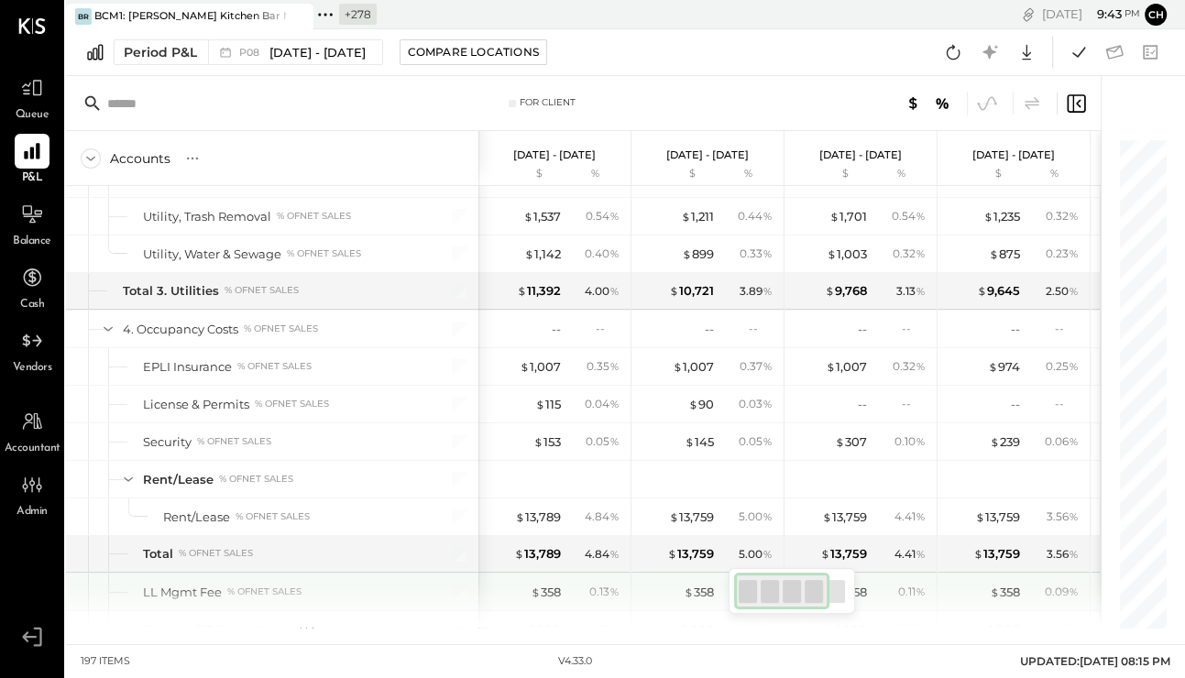
drag, startPoint x: 789, startPoint y: 589, endPoint x: 695, endPoint y: 579, distance: 94.0
click at [695, 579] on div "For Client Accounts S % GL Jul 17 - Aug 13, 2025 $ % Jun 19 - Jul 16, 2025 $ % …" at bounding box center [583, 352] width 1034 height 552
